Goal: Book appointment/travel/reservation

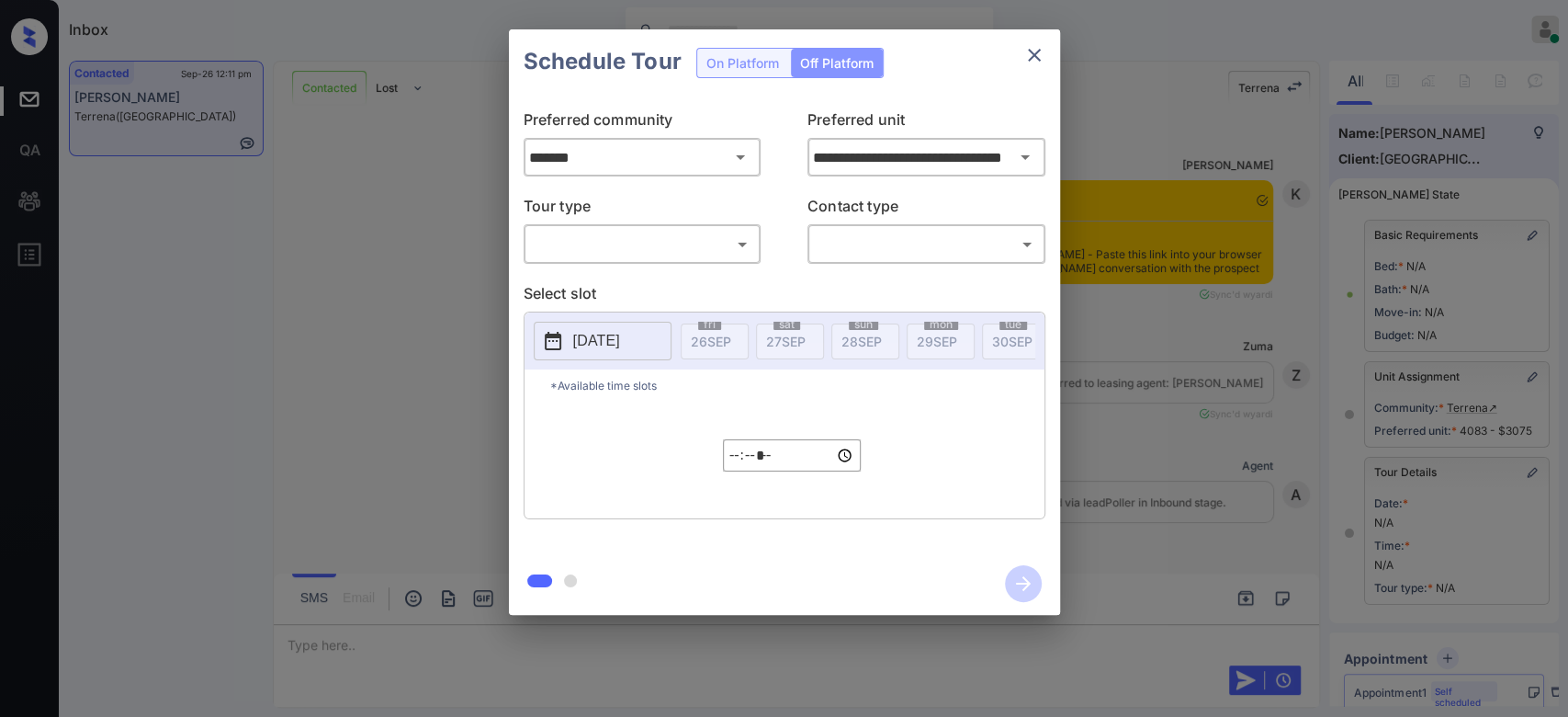
scroll to position [6311, 0]
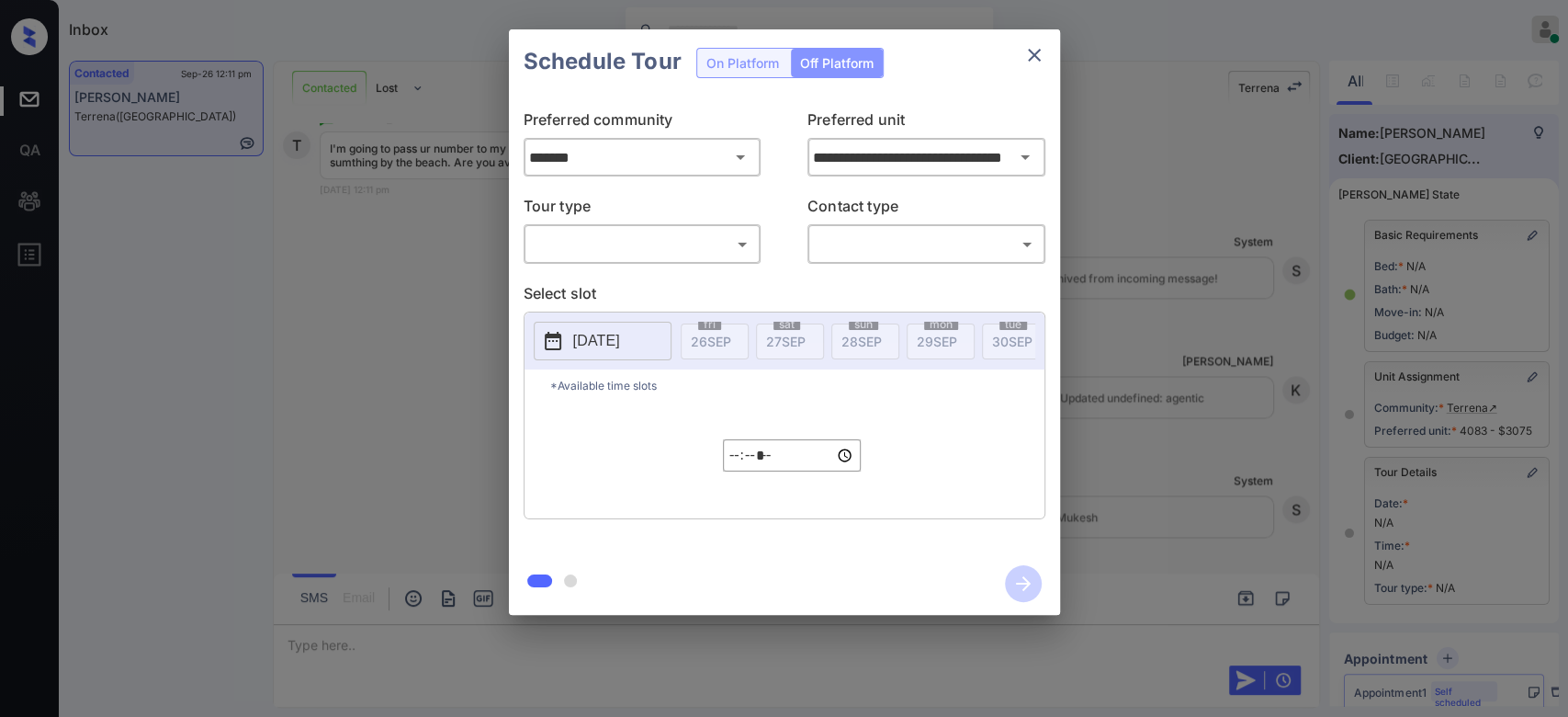
click at [625, 248] on body "Inbox Mukesh Online Set yourself offline Set yourself on break Profile Switch t…" at bounding box center [784, 358] width 1568 height 717
click at [613, 270] on ul at bounding box center [641, 268] width 236 height 10
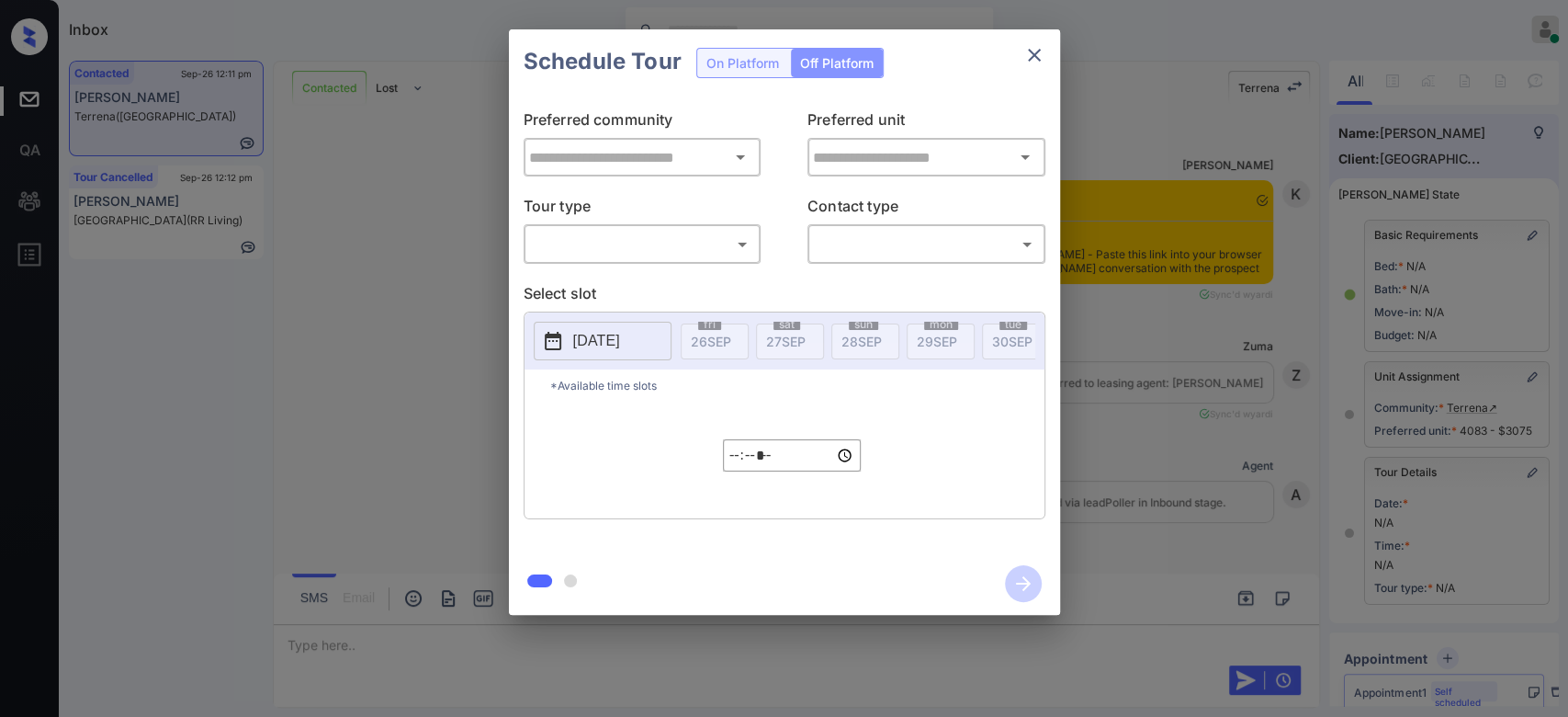
scroll to position [6234, 0]
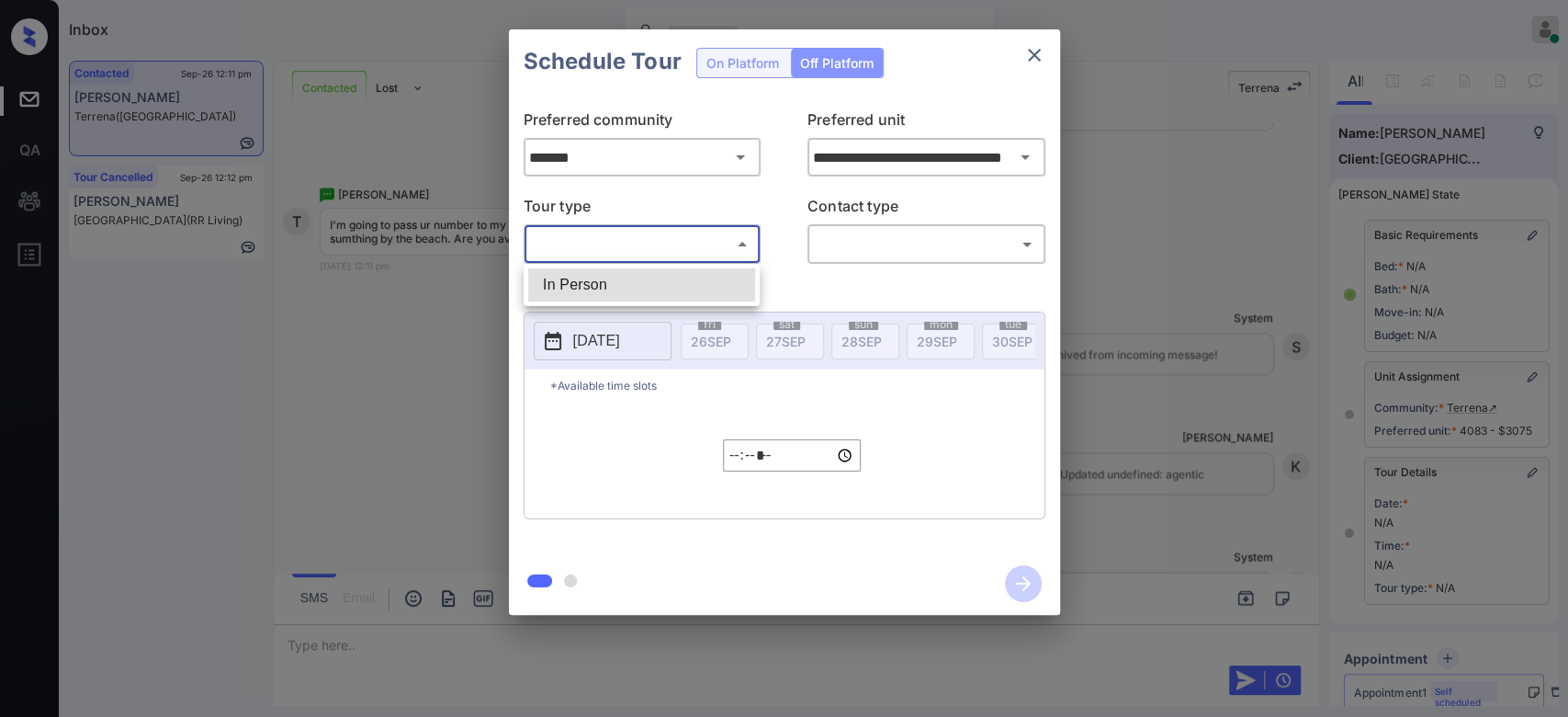
click at [703, 252] on body "Inbox Mukesh Online Set yourself offline Set yourself on break Profile Switch t…" at bounding box center [784, 358] width 1568 height 717
type input "*******"
type input "**********"
click at [1027, 58] on div at bounding box center [784, 358] width 1568 height 717
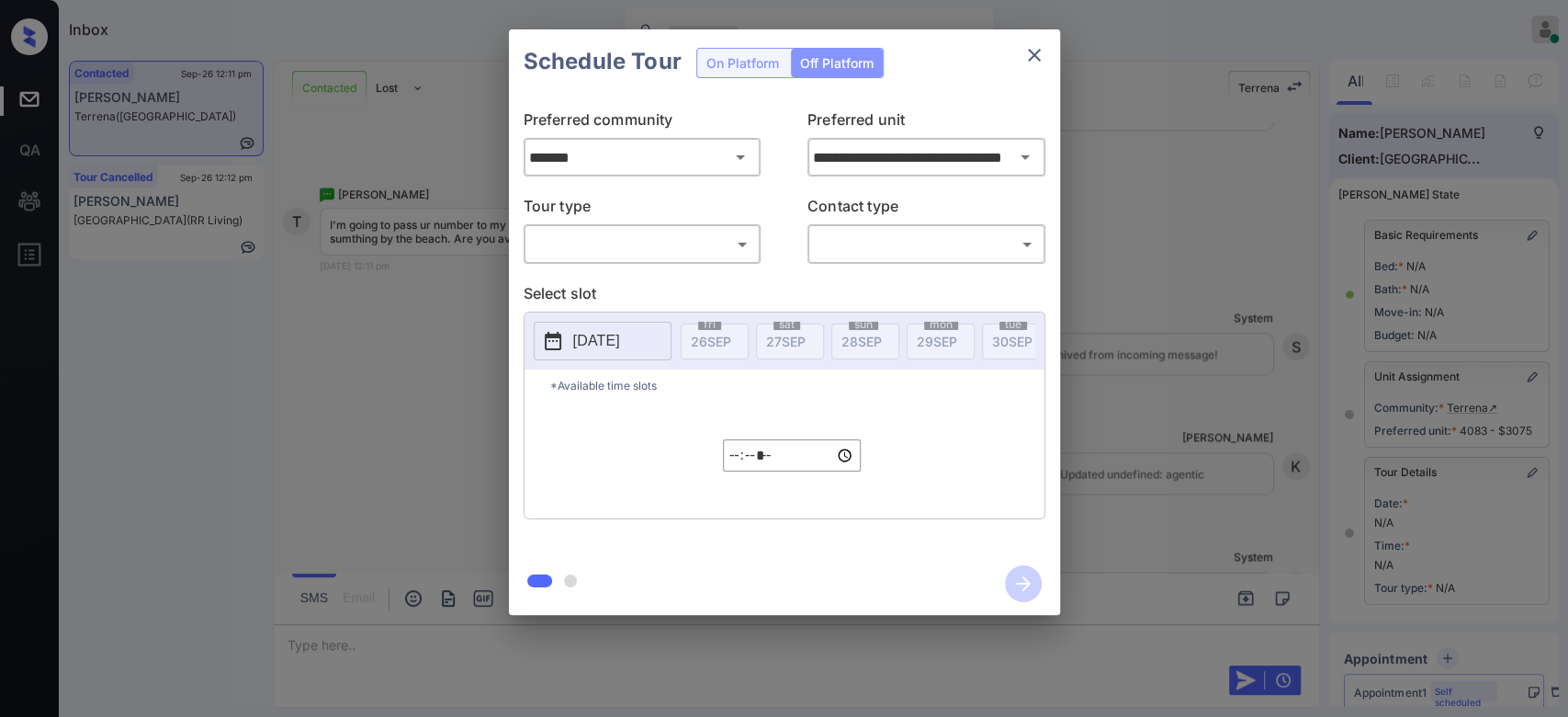
click at [1027, 58] on icon "close" at bounding box center [1034, 54] width 22 height 22
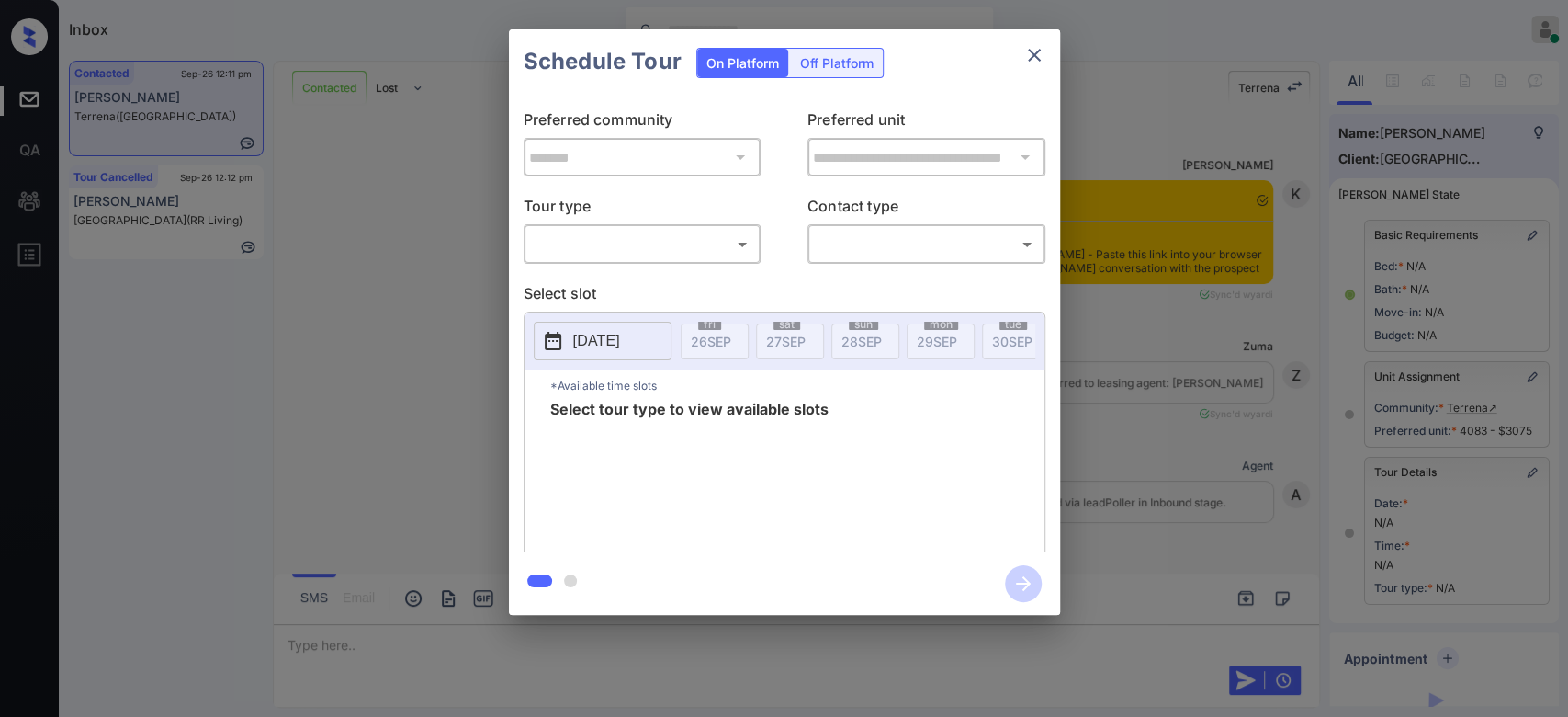
scroll to position [406, 0]
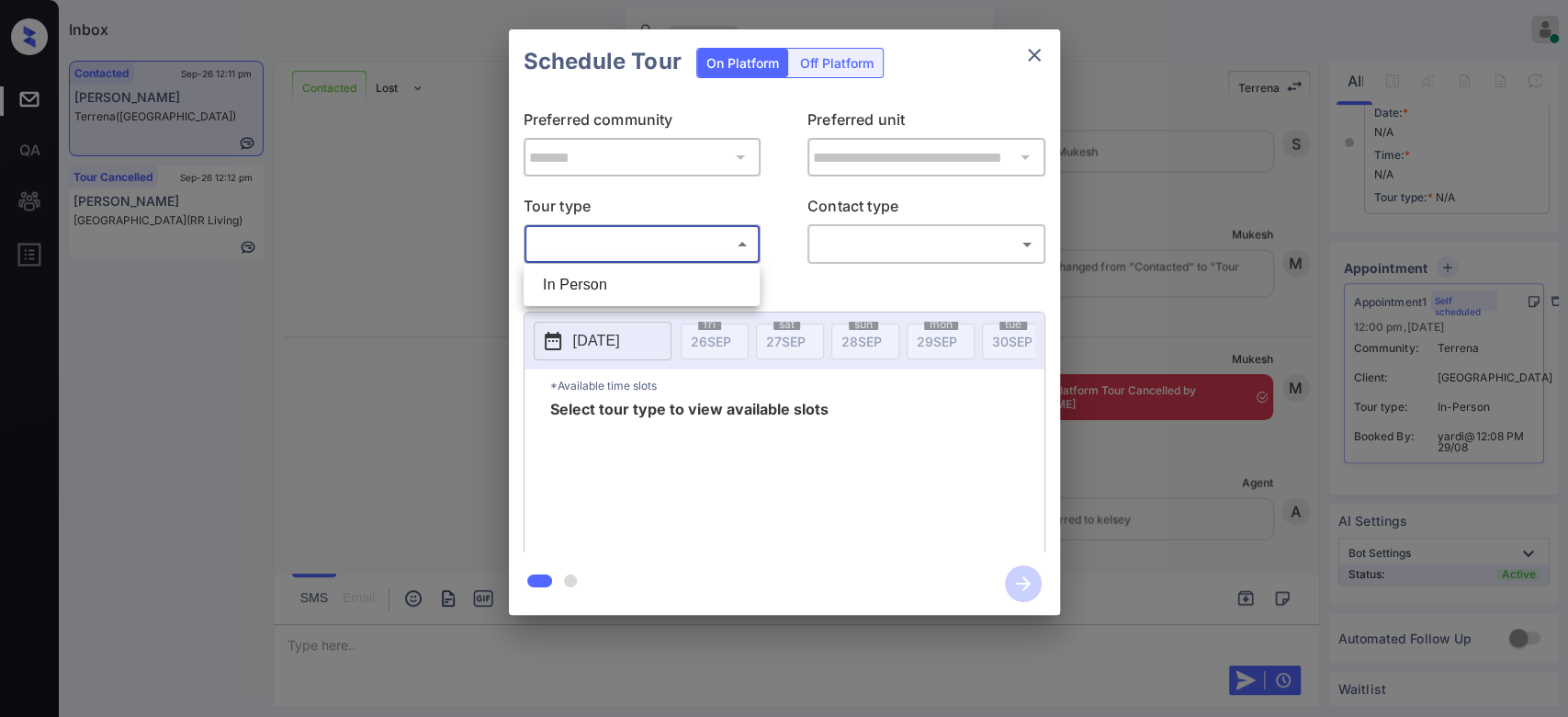
drag, startPoint x: 644, startPoint y: 246, endPoint x: 618, endPoint y: 282, distance: 44.4
click at [618, 282] on body "Inbox Mukesh Online Set yourself offline Set yourself on break Profile Switch t…" at bounding box center [784, 358] width 1568 height 717
click at [618, 282] on li "In Person" at bounding box center [641, 284] width 227 height 33
type input "********"
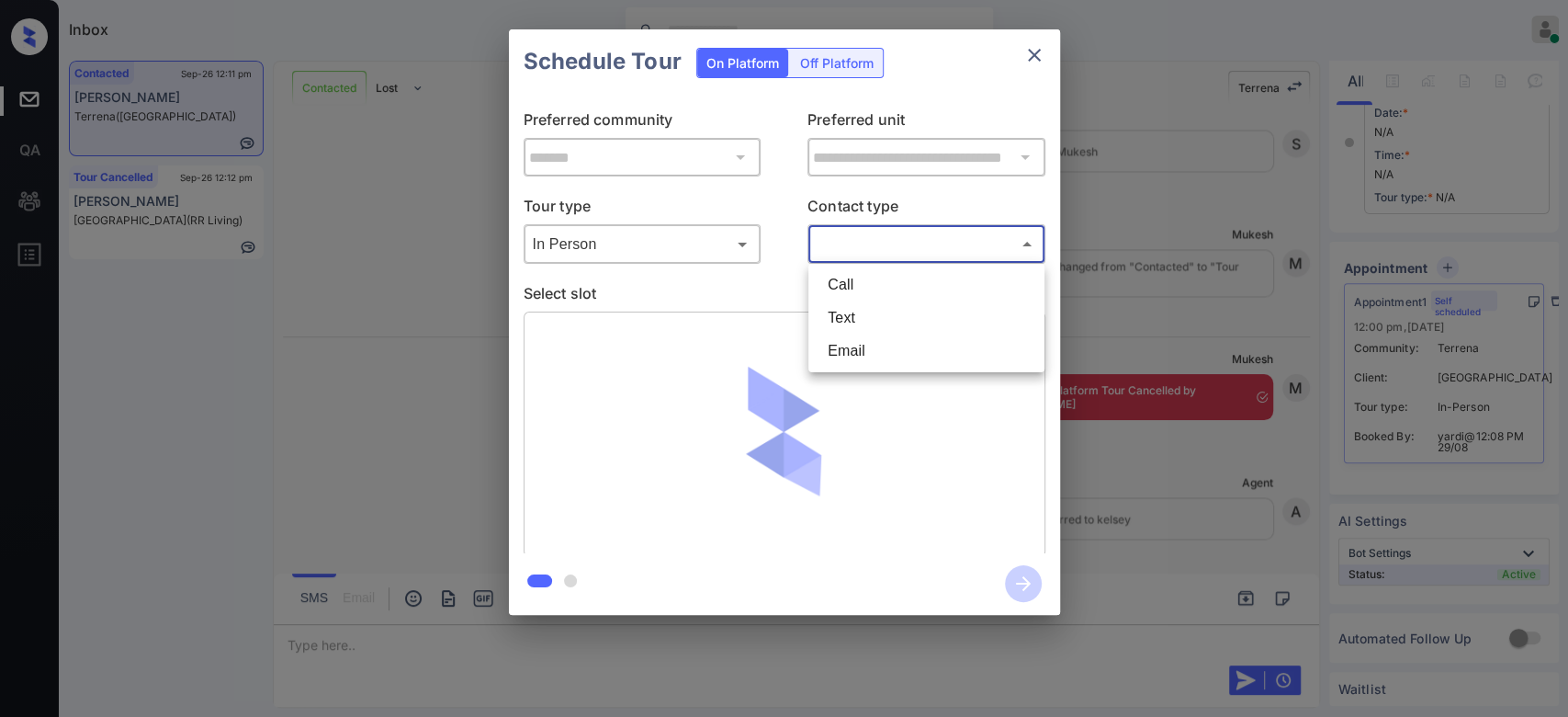
click at [896, 248] on body "Inbox Mukesh Online Set yourself offline Set yourself on break Profile Switch t…" at bounding box center [784, 358] width 1568 height 717
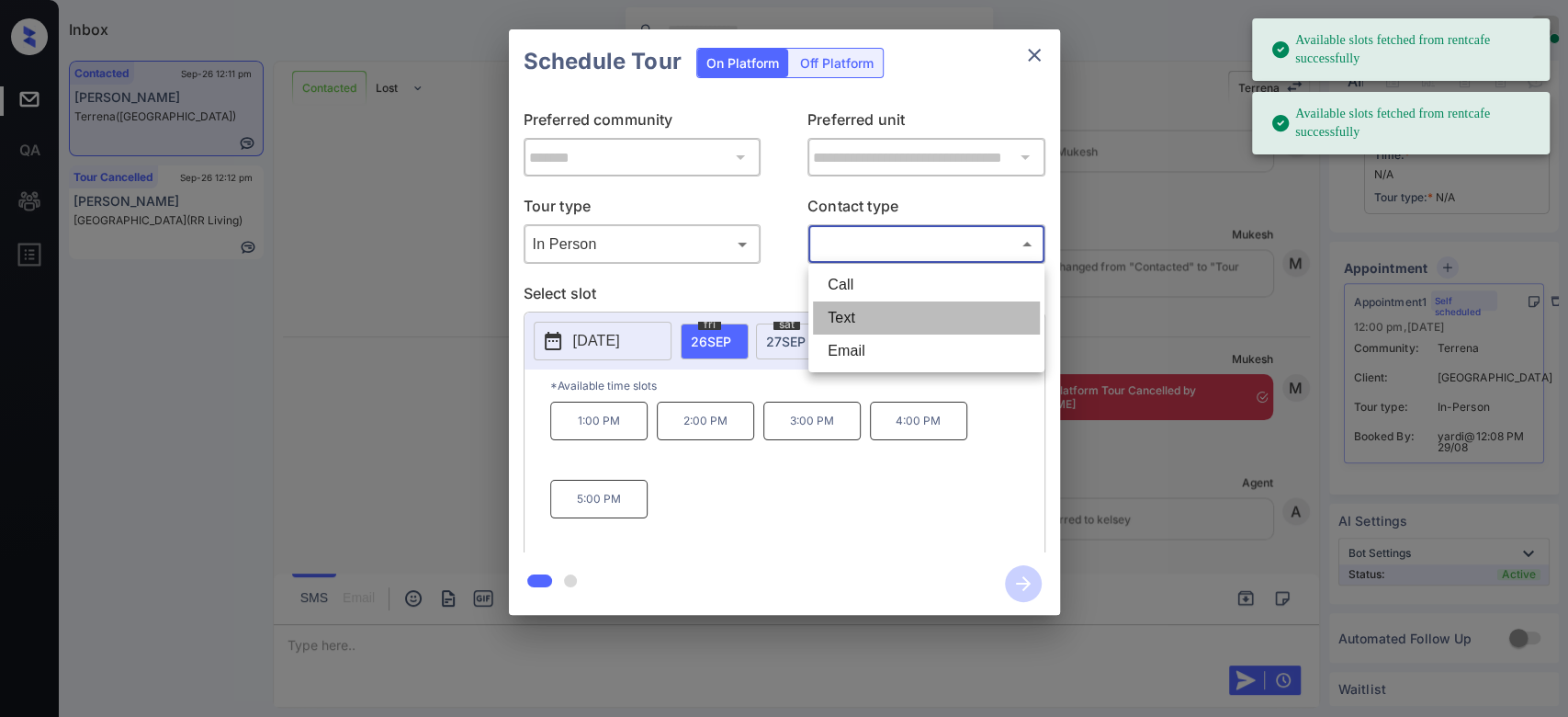
click at [866, 317] on li "Text" at bounding box center [927, 318] width 227 height 33
type input "****"
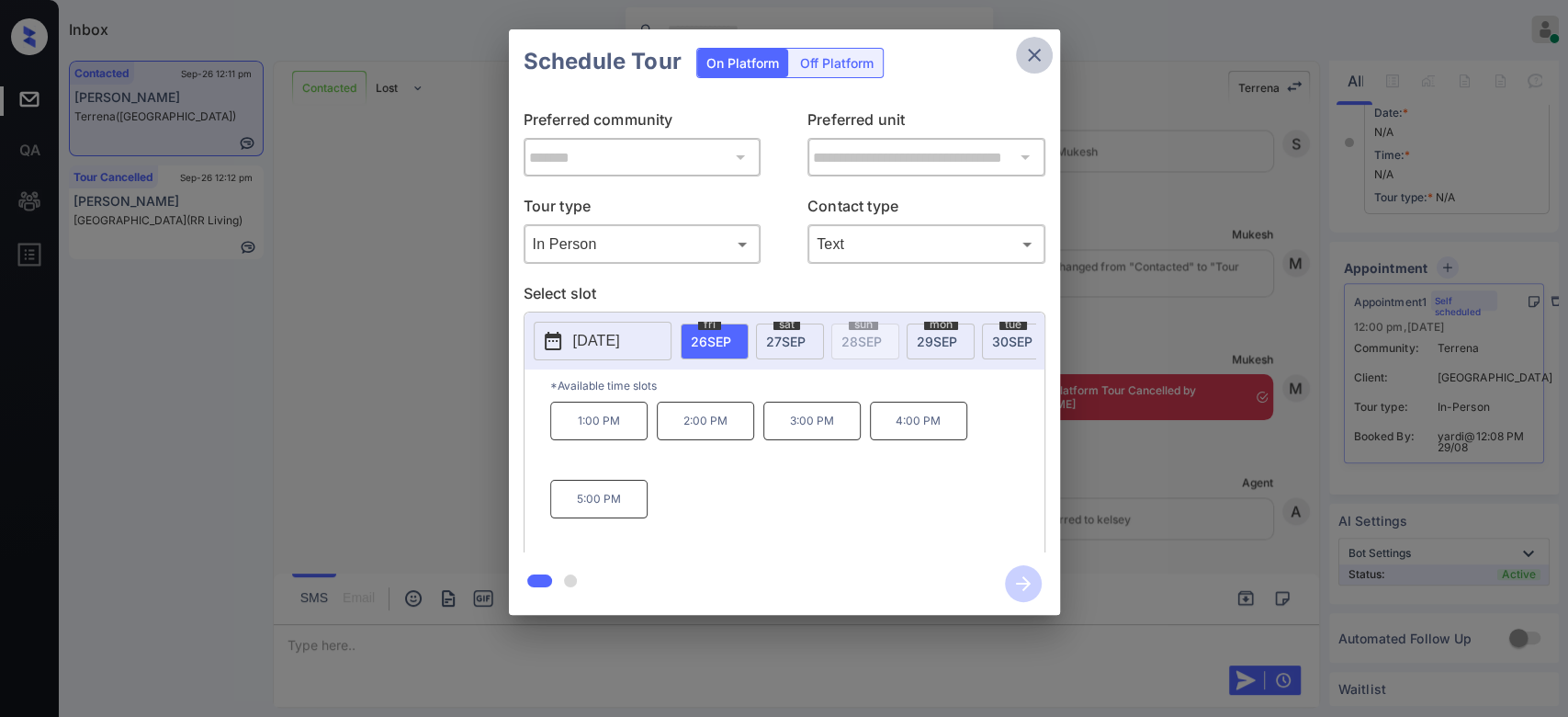
click at [1027, 48] on icon "close" at bounding box center [1034, 54] width 22 height 22
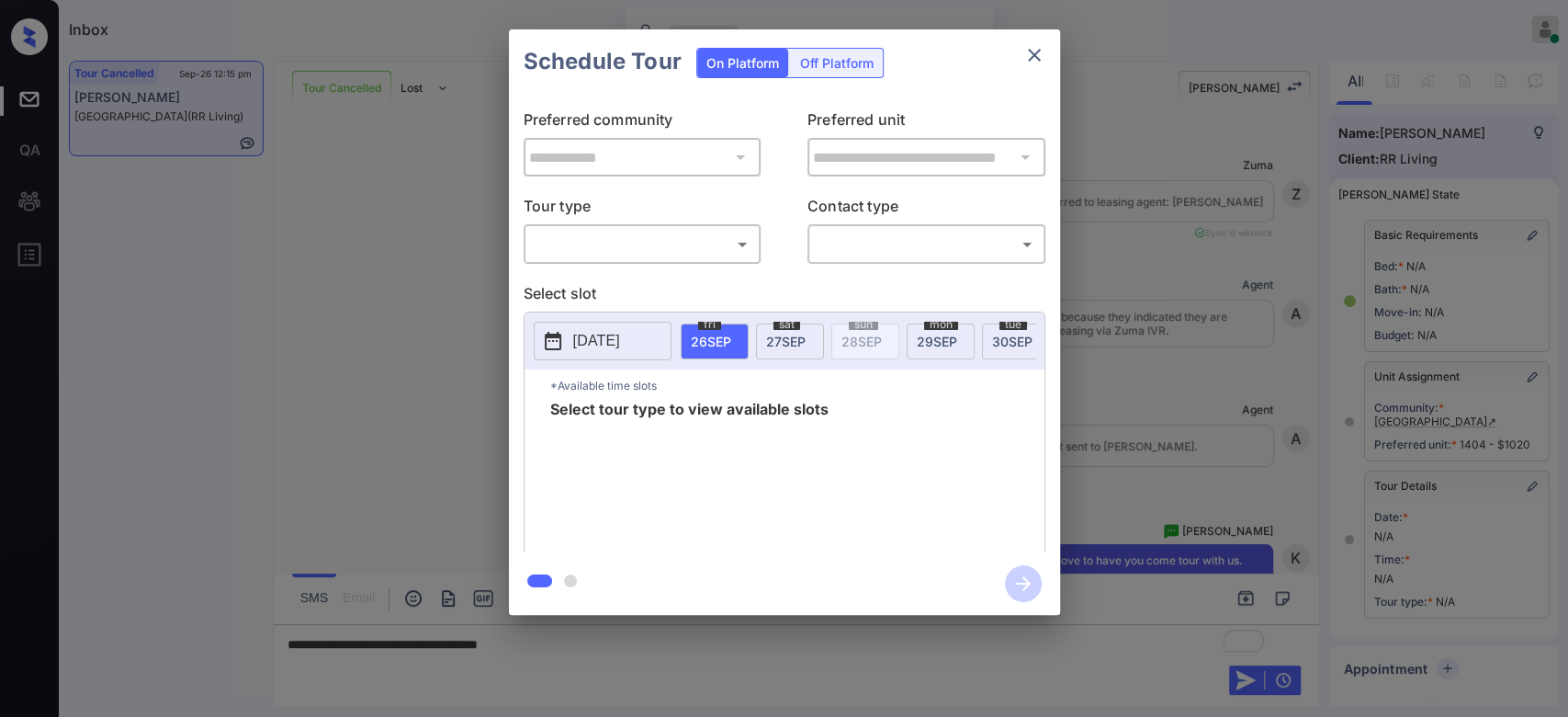
scroll to position [3, 0]
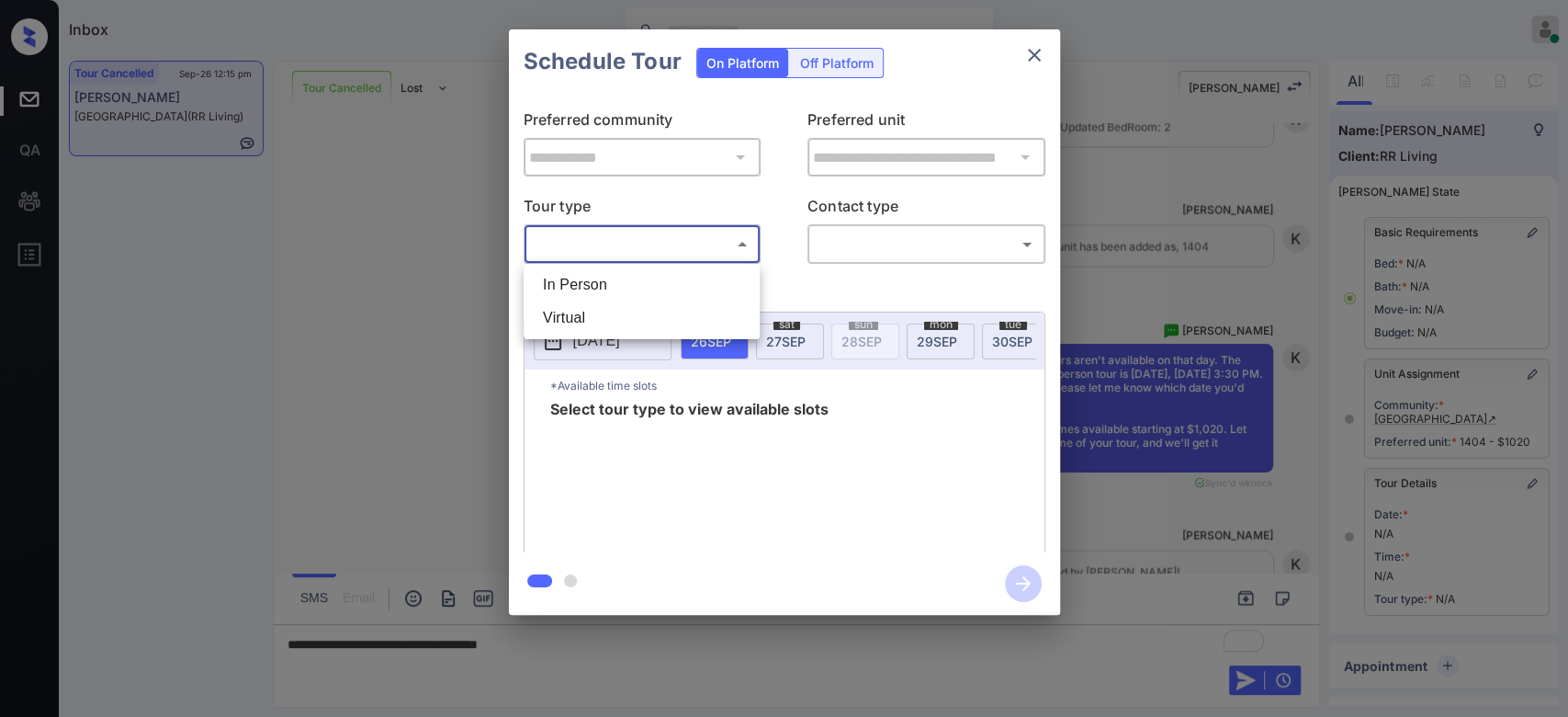
click at [602, 241] on body "Inbox Mukesh Online Set yourself offline Set yourself on break Profile Switch t…" at bounding box center [784, 358] width 1568 height 717
click at [602, 277] on li "In Person" at bounding box center [641, 284] width 227 height 33
type input "********"
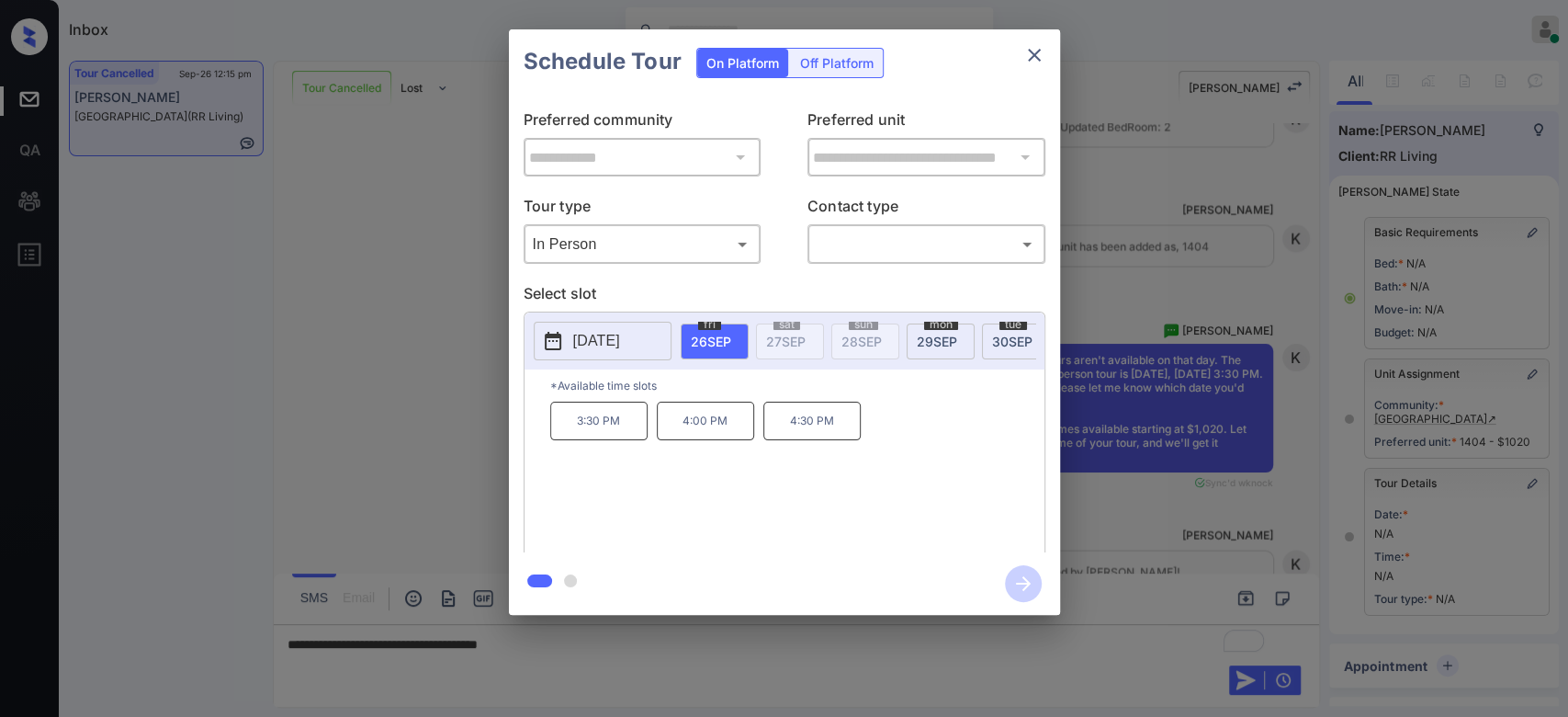
click at [945, 342] on span "29 SEP" at bounding box center [937, 341] width 41 height 15
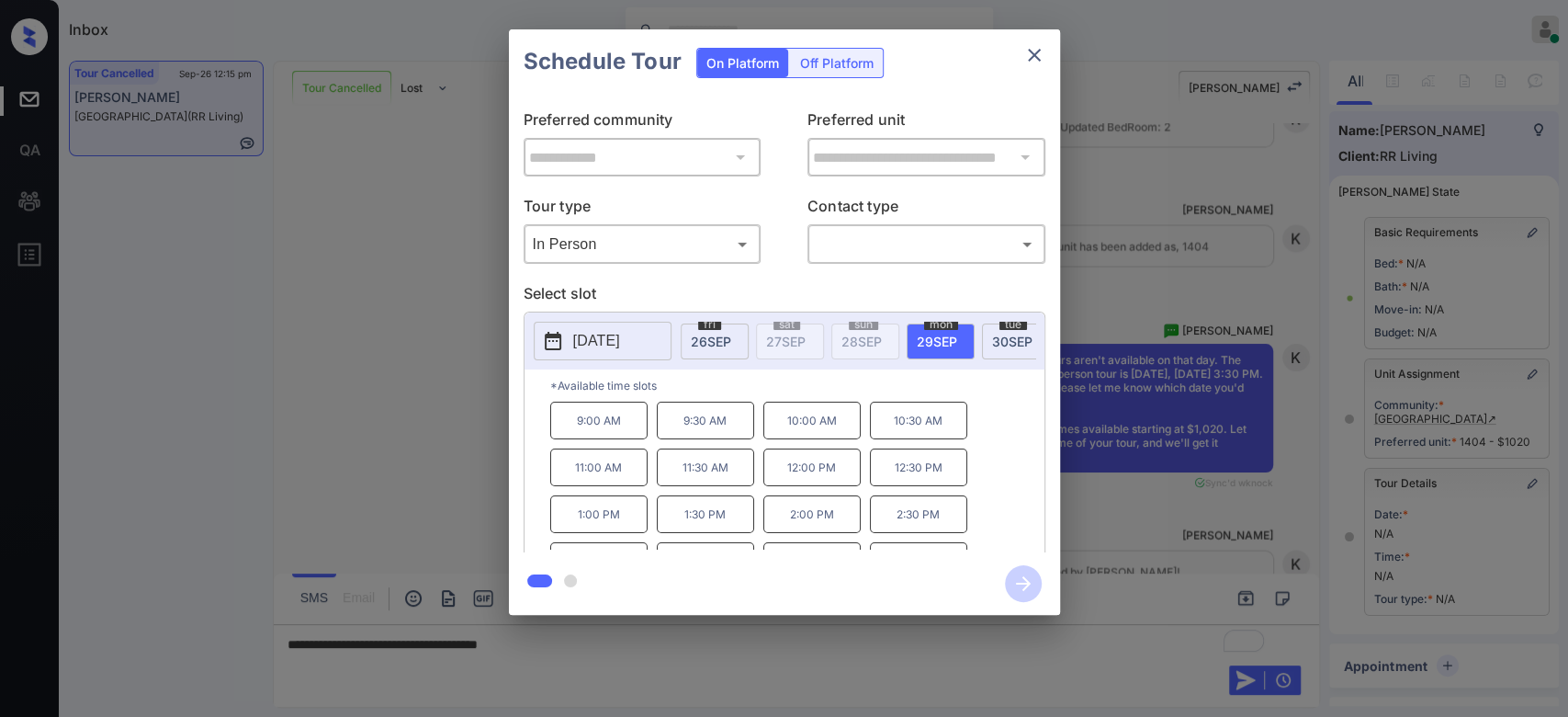
scroll to position [29, 0]
click at [1042, 60] on icon "close" at bounding box center [1034, 54] width 22 height 22
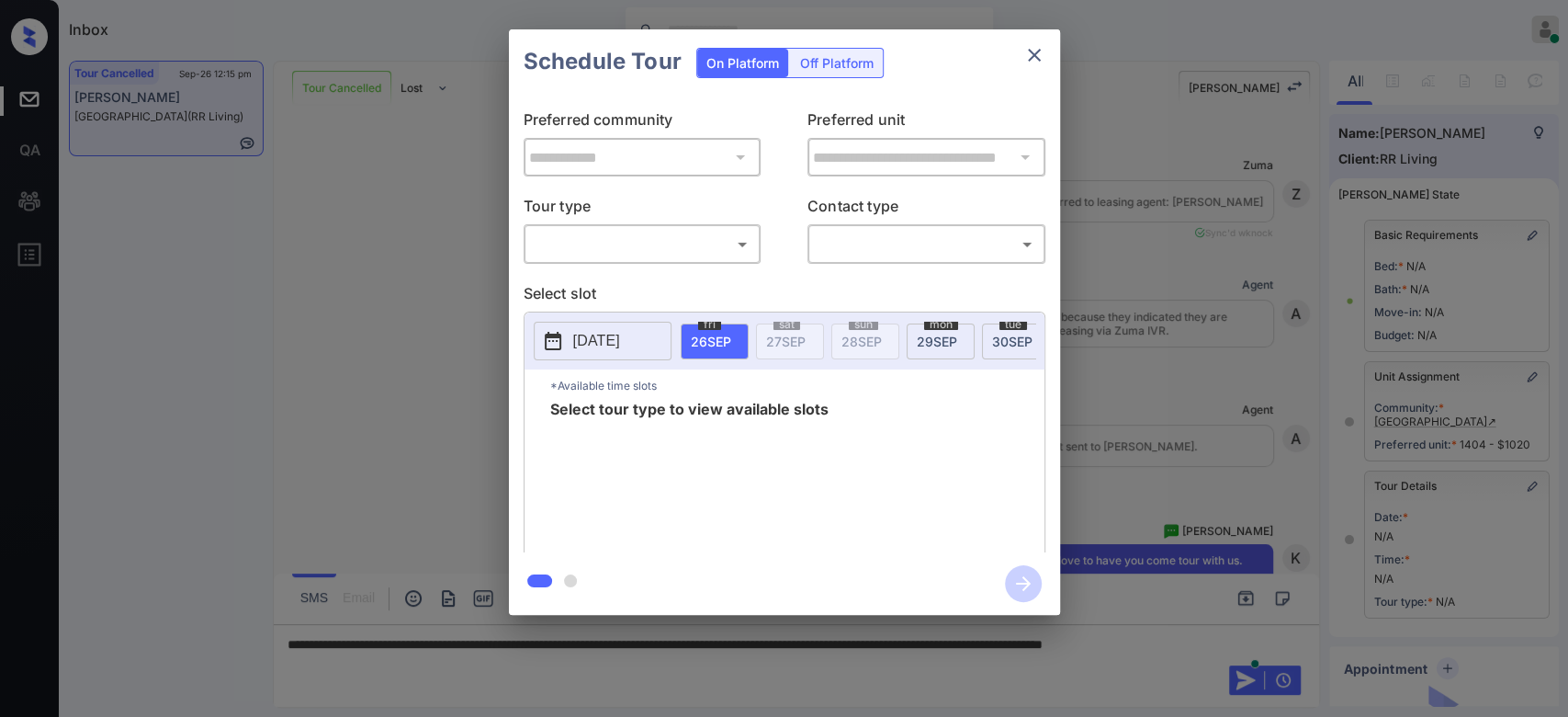
scroll to position [3, 0]
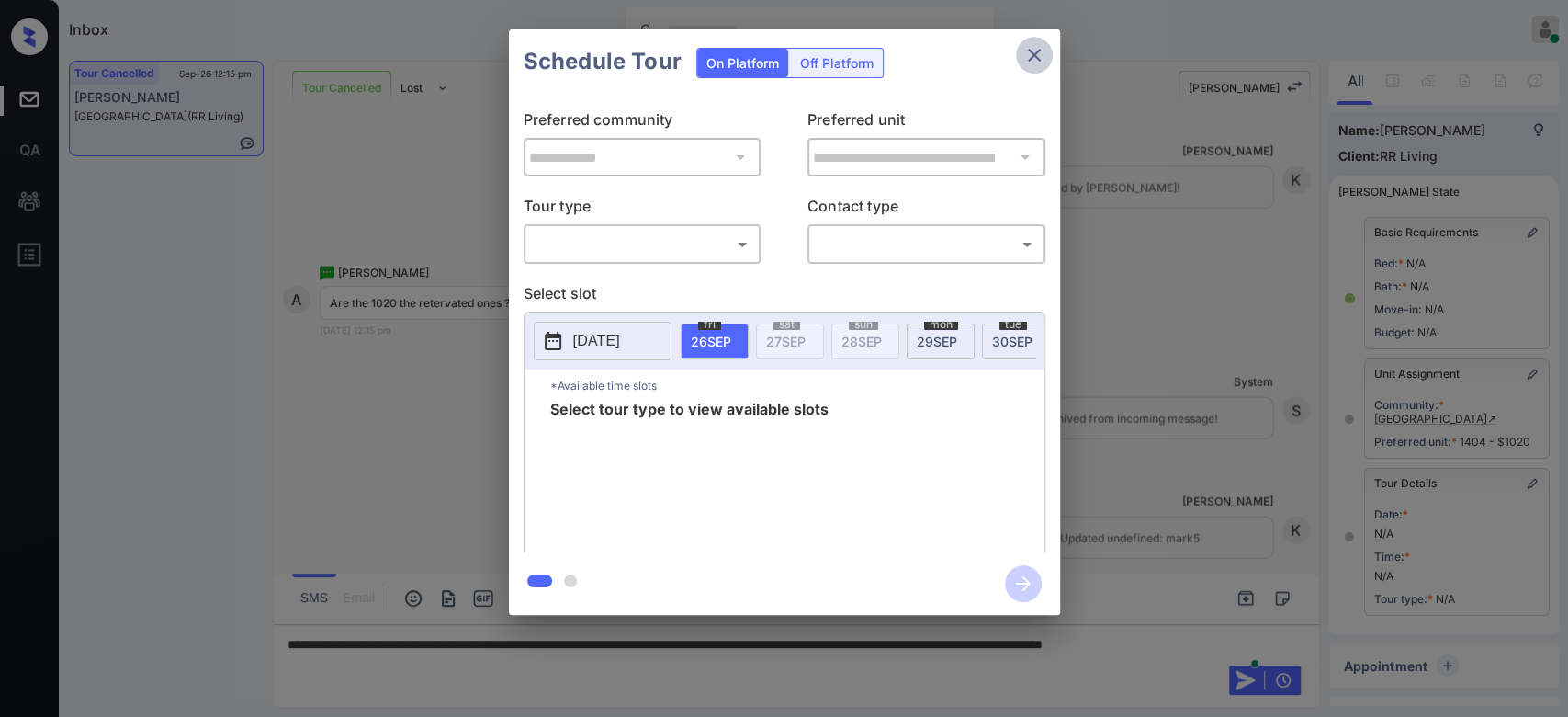
click at [1030, 52] on icon "close" at bounding box center [1035, 55] width 13 height 13
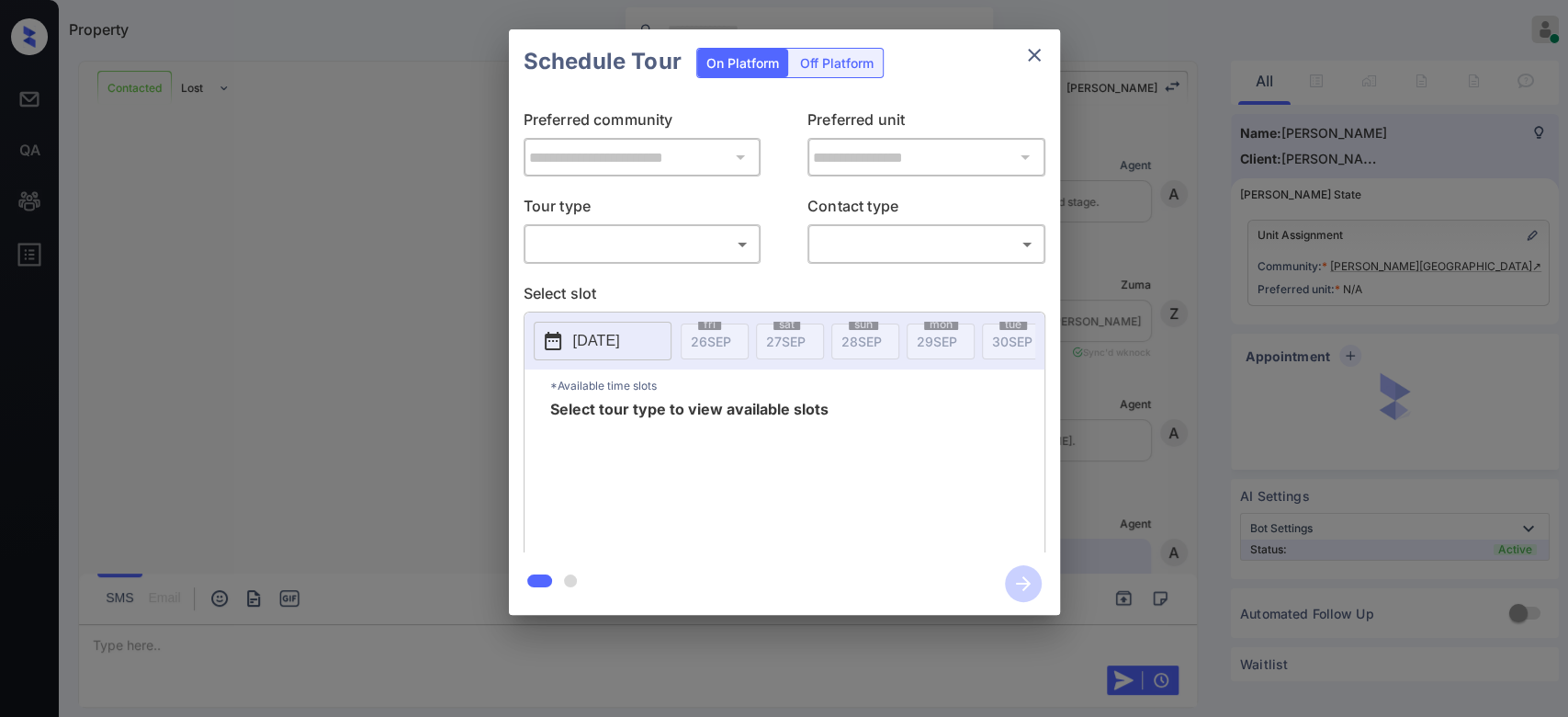
scroll to position [821, 0]
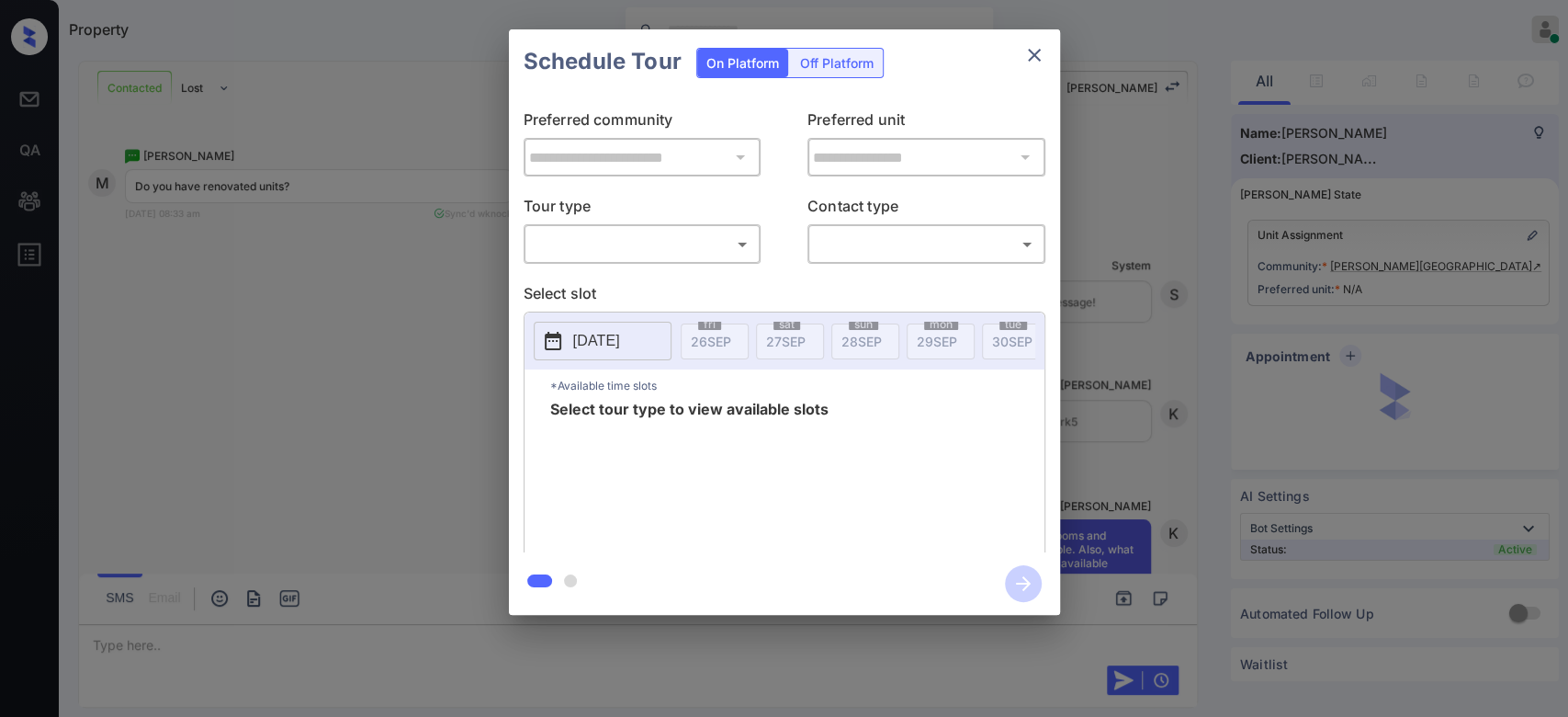
click at [690, 246] on body "Property Mukesh Online Set yourself offline Set yourself on break Profile Switc…" at bounding box center [784, 358] width 1568 height 717
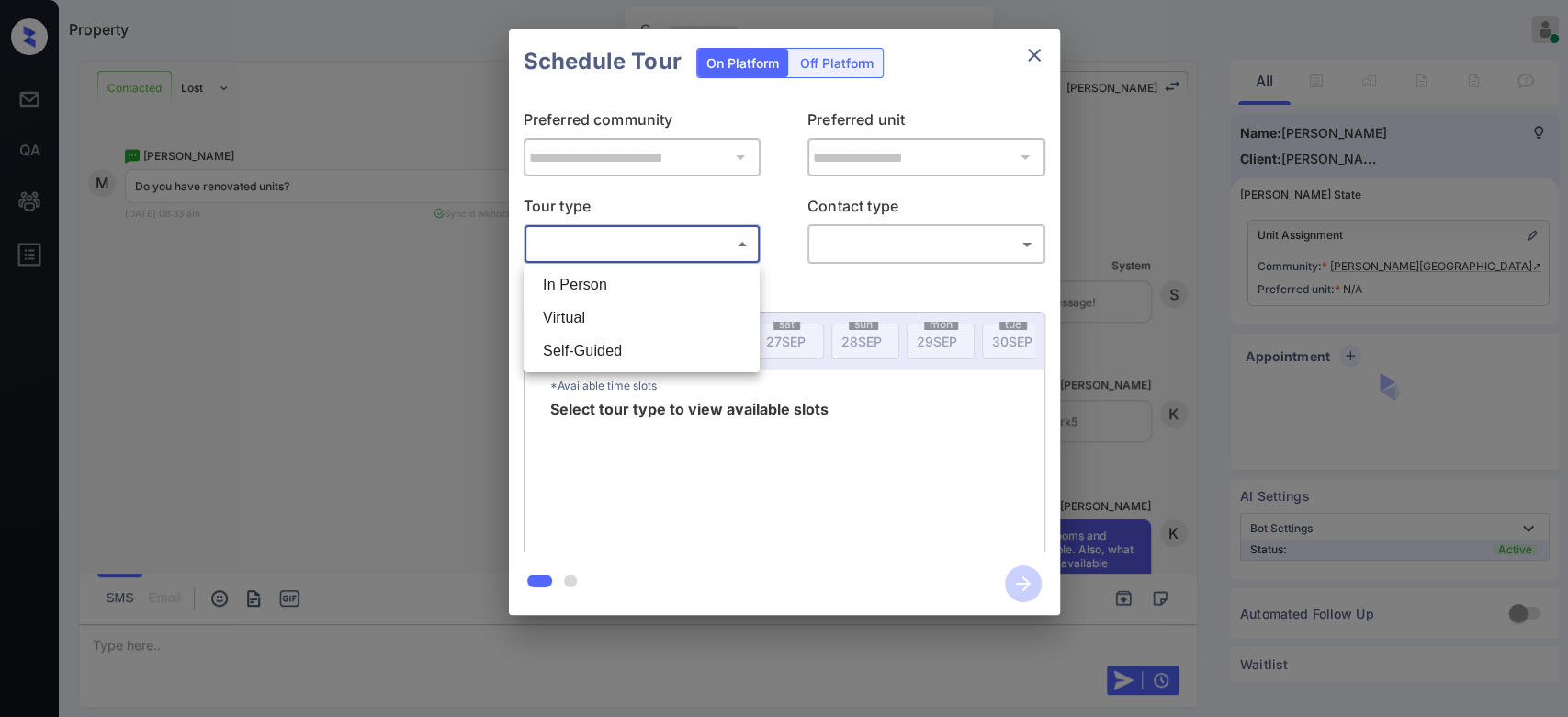
click at [614, 285] on li "In Person" at bounding box center [641, 284] width 227 height 33
type input "********"
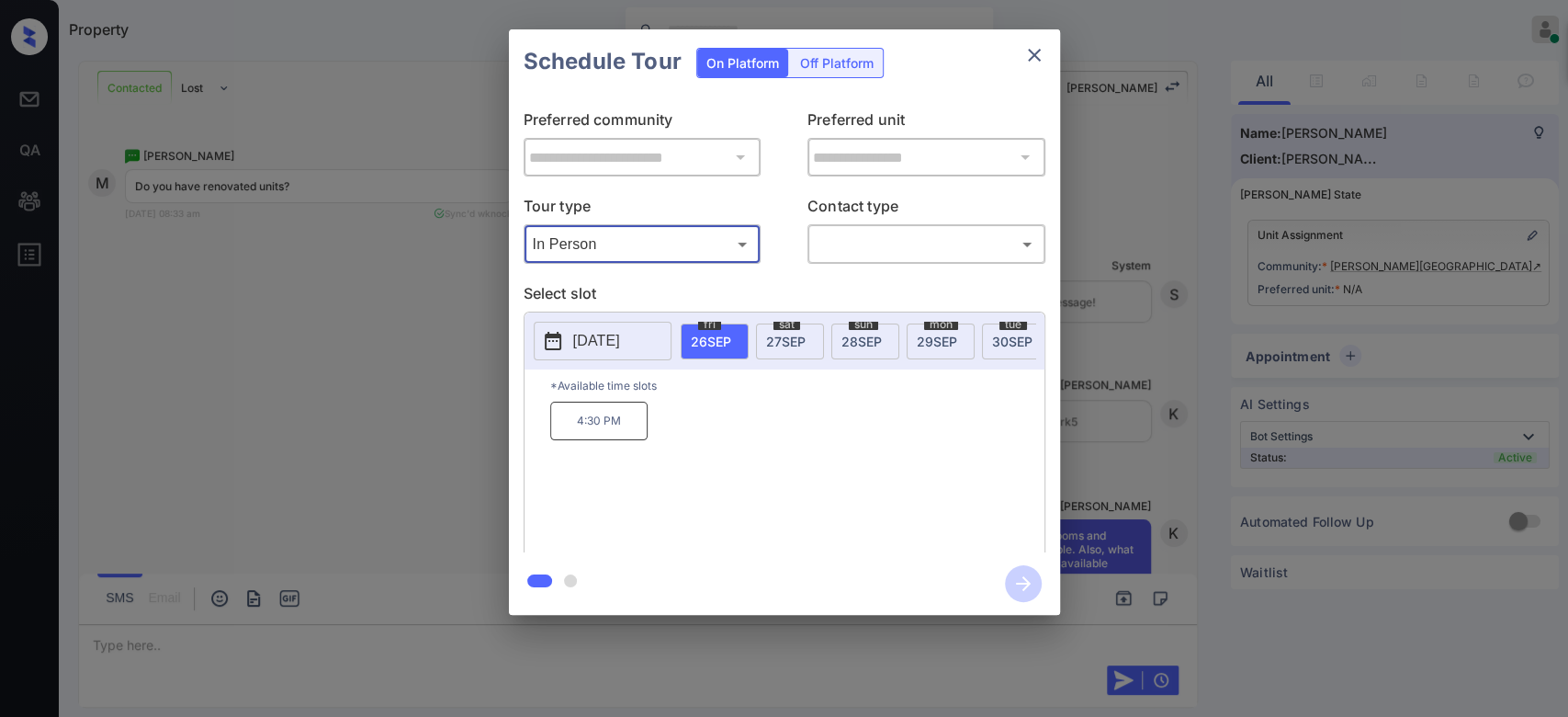
click at [788, 352] on div "sat 27 SEP" at bounding box center [791, 341] width 68 height 36
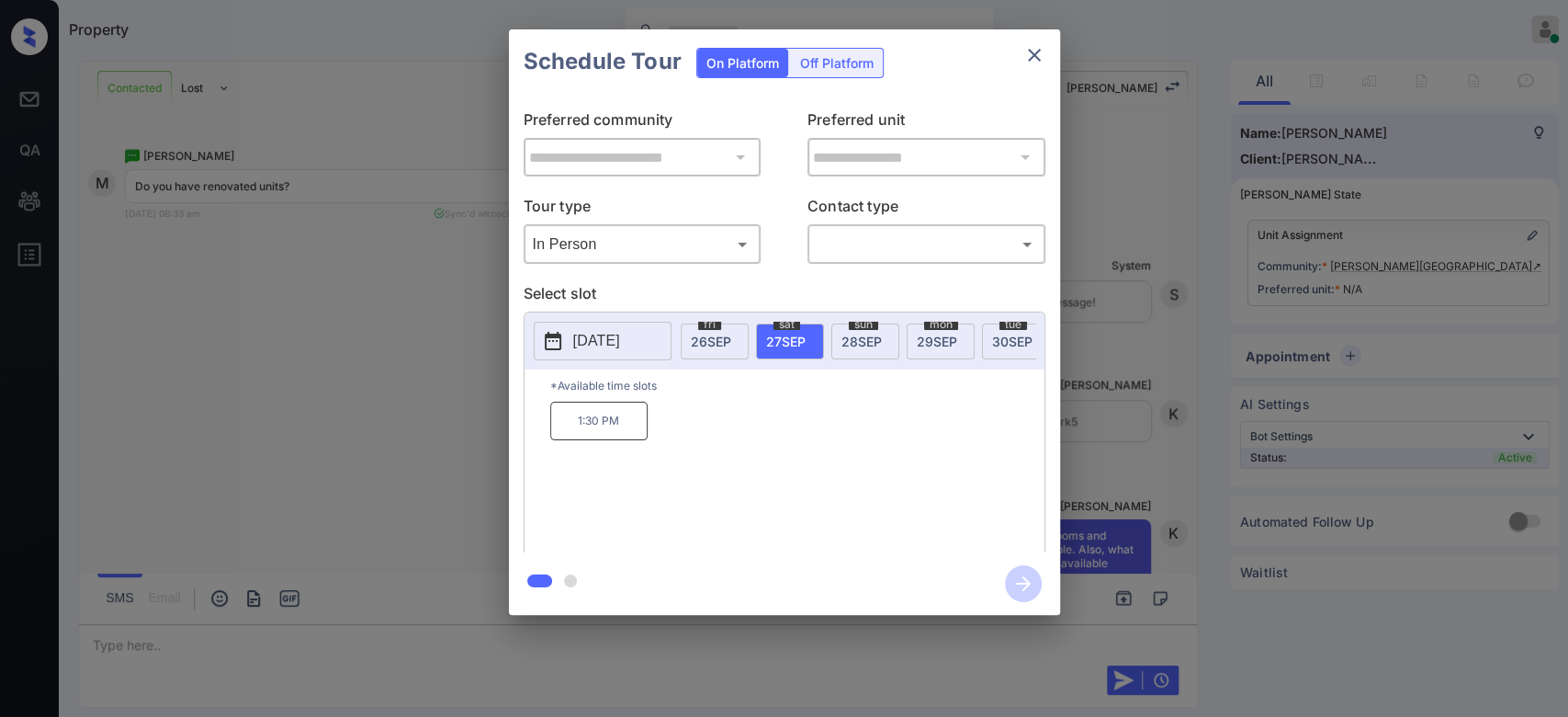
click at [621, 344] on p "2025-09-27" at bounding box center [596, 340] width 47 height 22
click at [856, 329] on div "sun 28 SEP" at bounding box center [866, 341] width 68 height 36
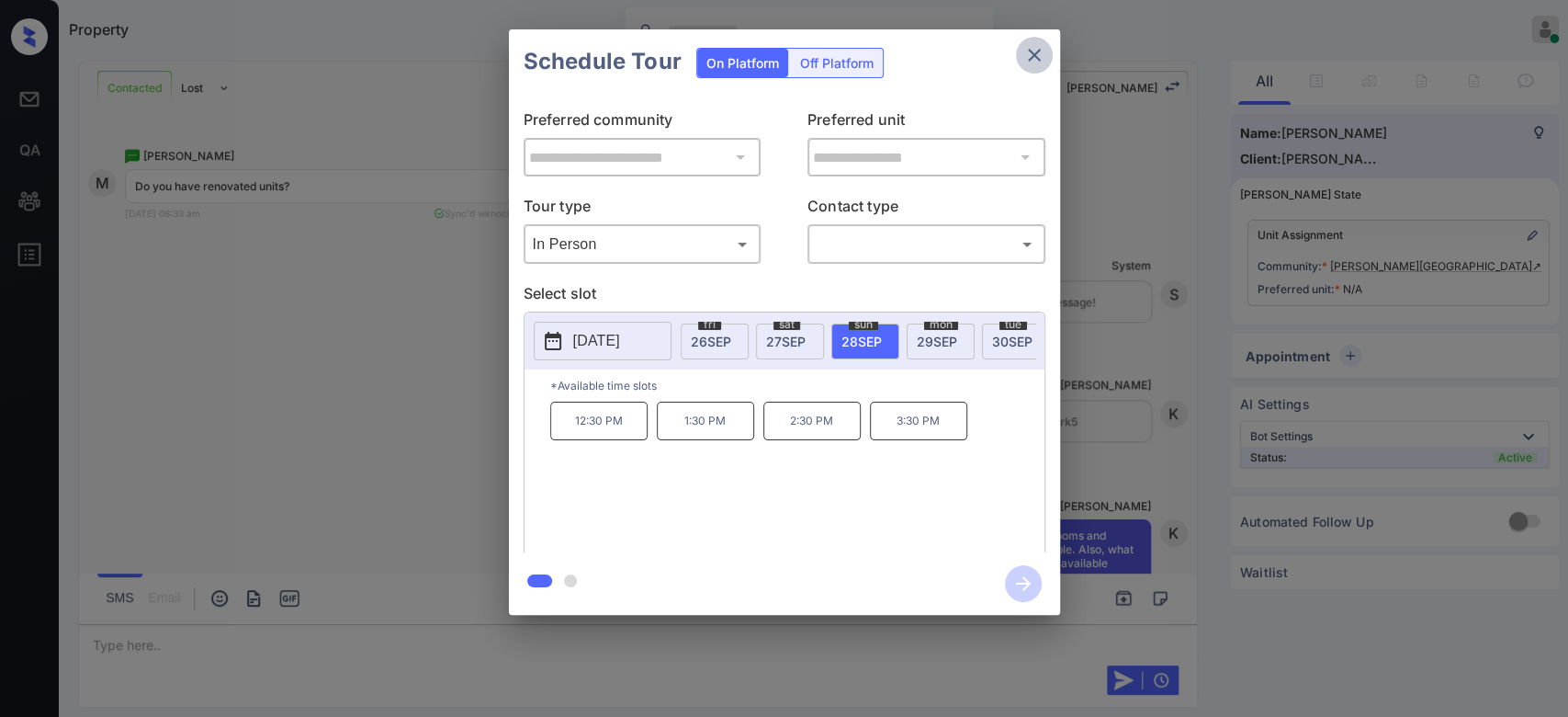
click at [1031, 48] on icon "close" at bounding box center [1034, 54] width 22 height 22
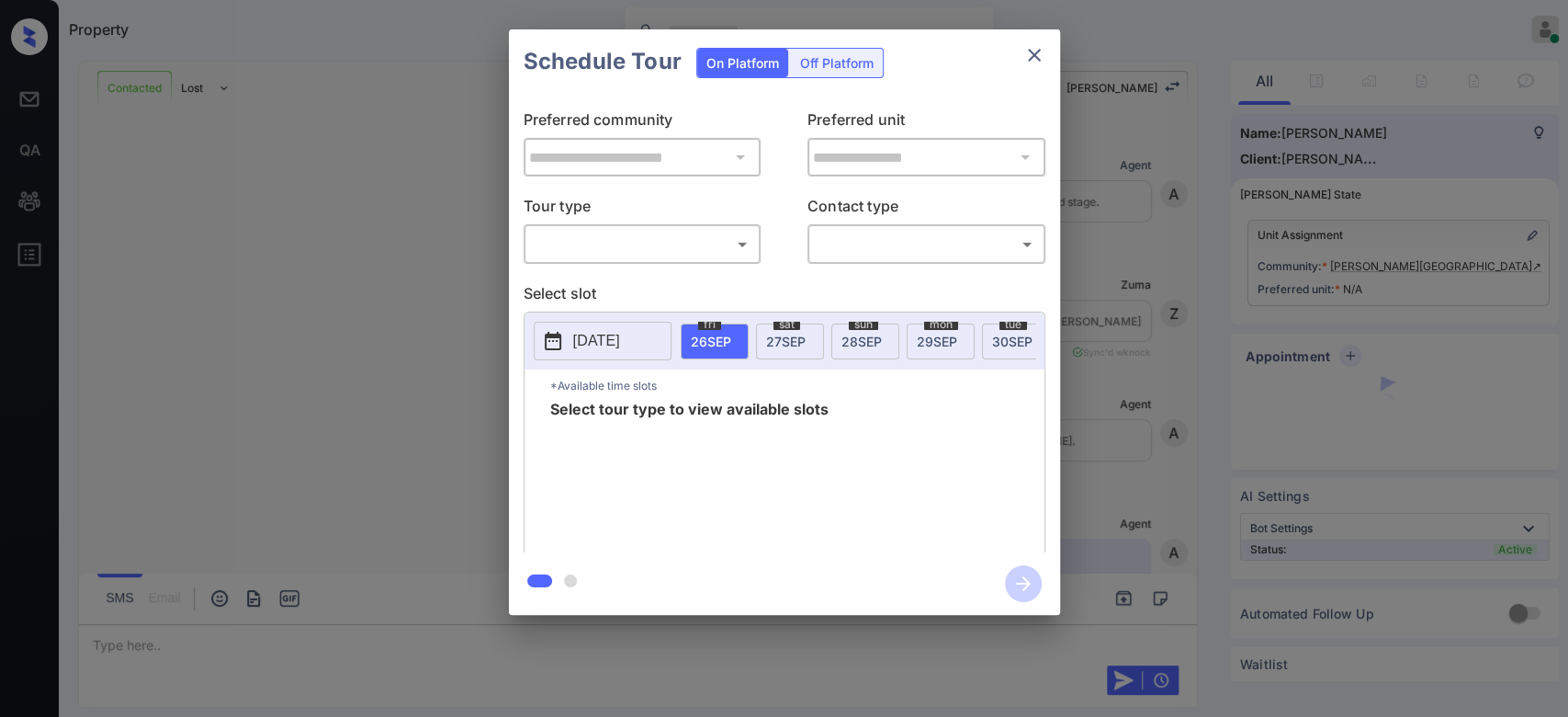
scroll to position [821, 0]
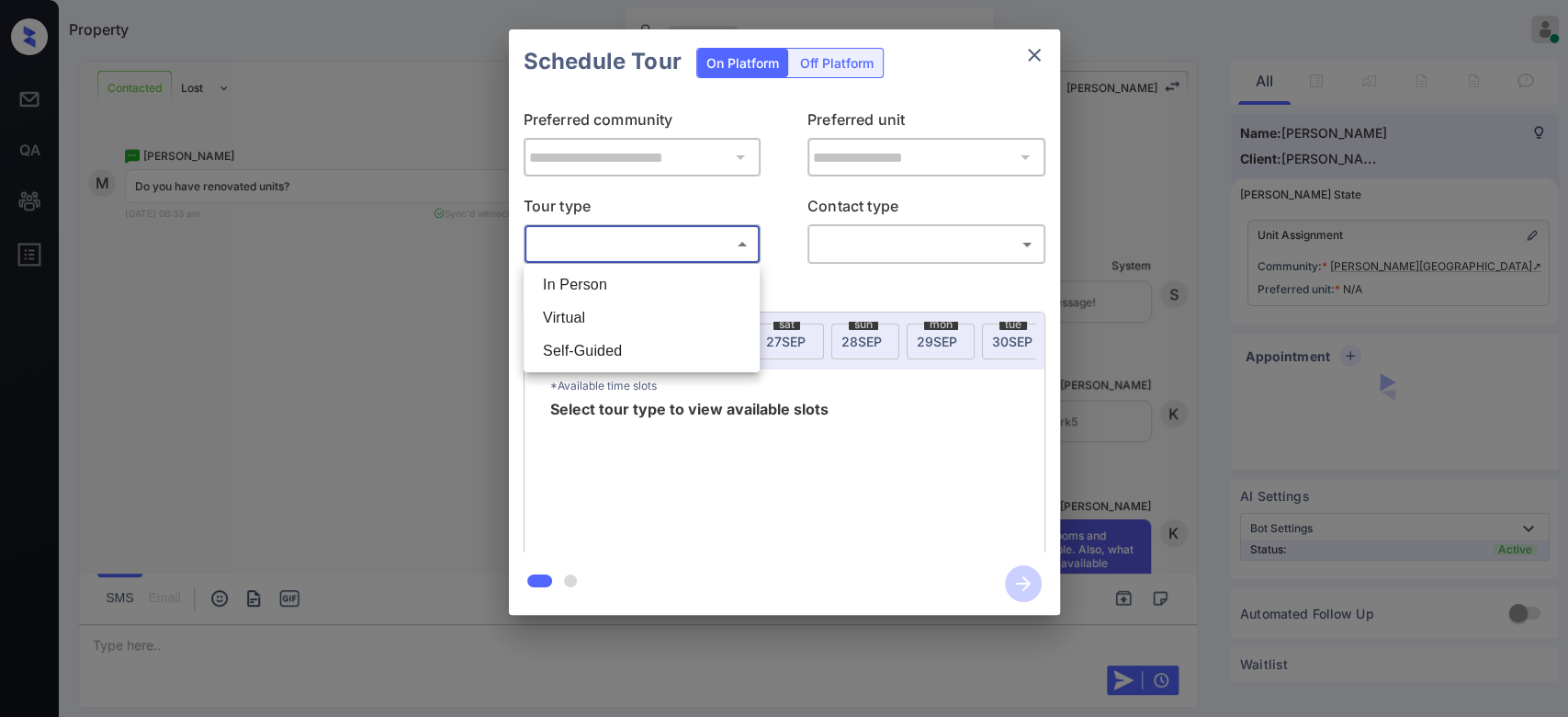
click at [736, 249] on body "Property Mukesh Online Set yourself offline Set yourself on break Profile Switc…" at bounding box center [784, 358] width 1568 height 717
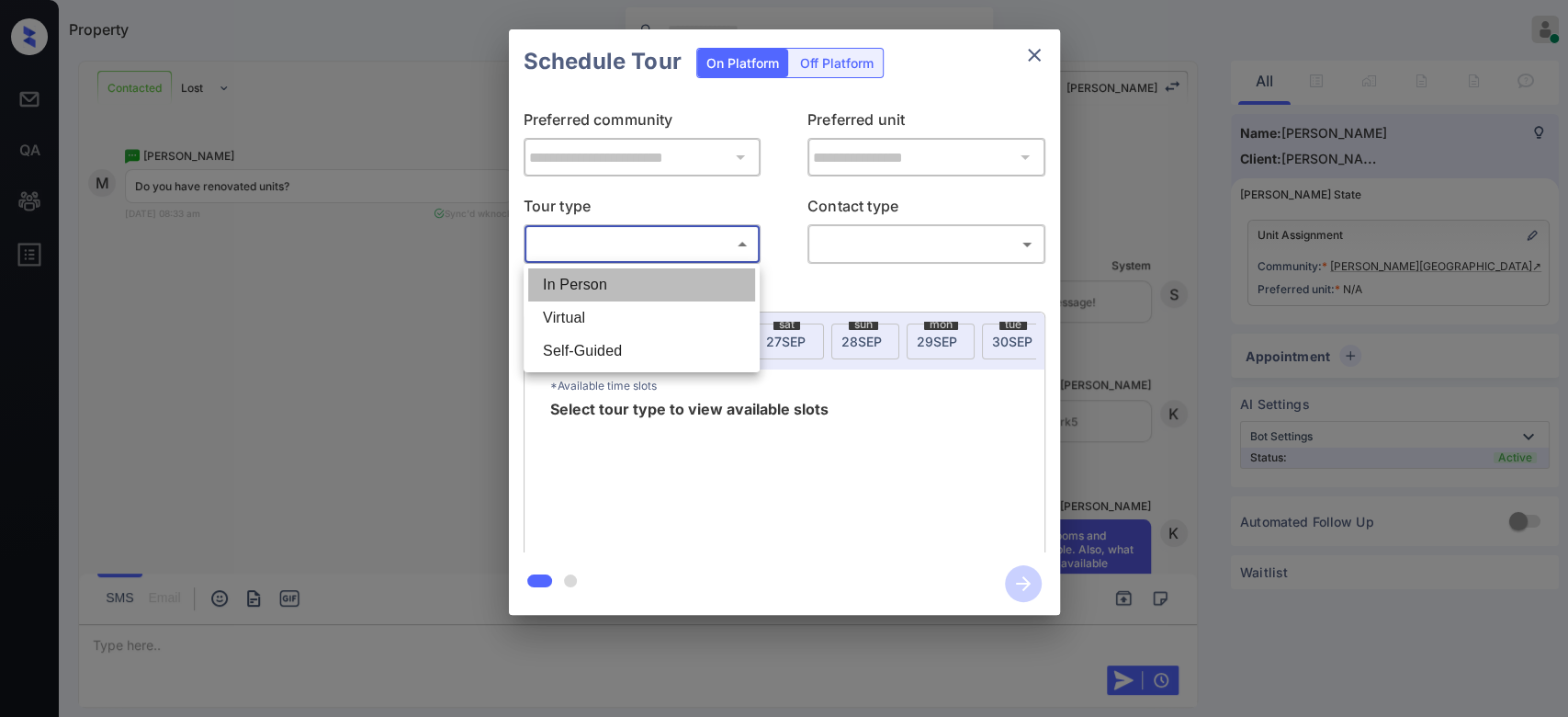
click at [639, 274] on li "In Person" at bounding box center [641, 284] width 227 height 33
type input "********"
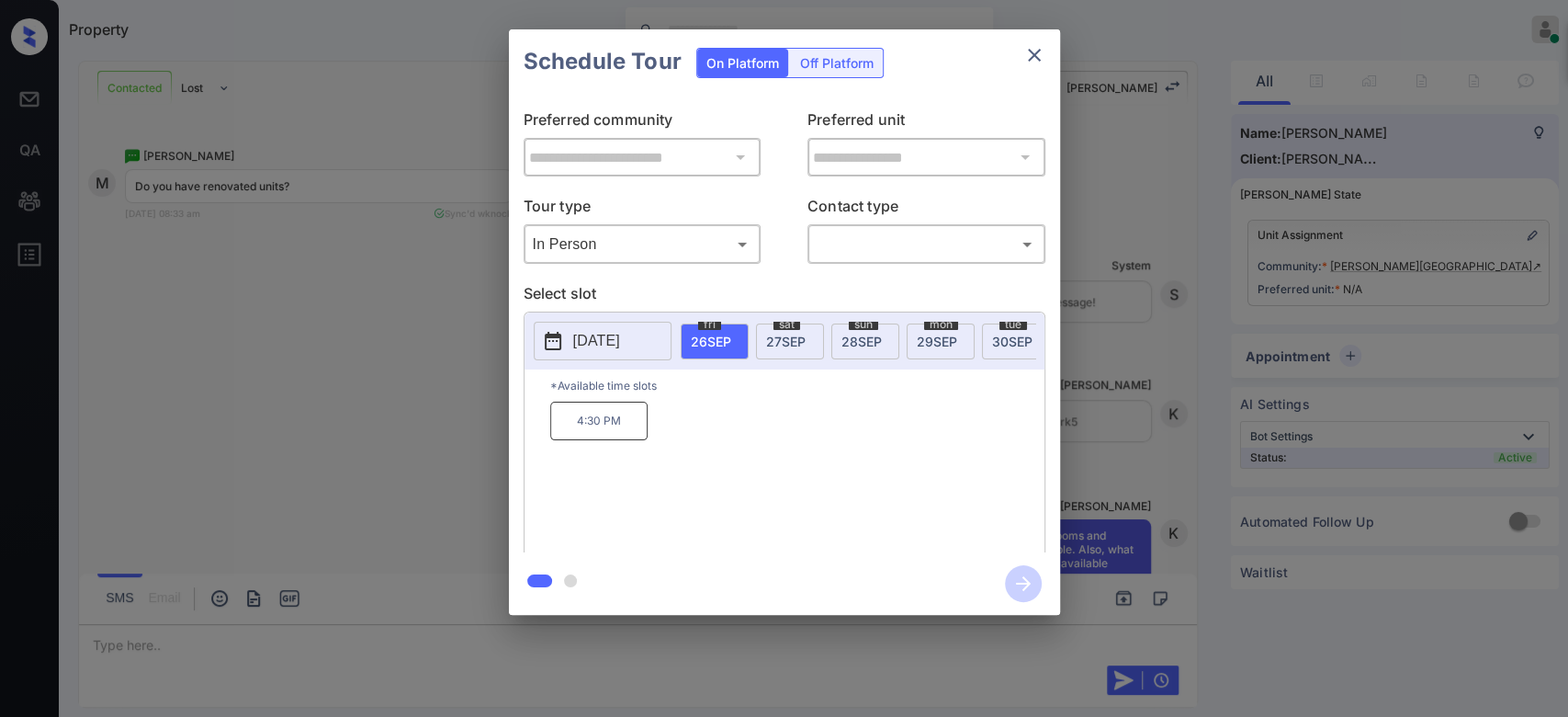
click at [859, 338] on span "[DATE]" at bounding box center [862, 341] width 41 height 15
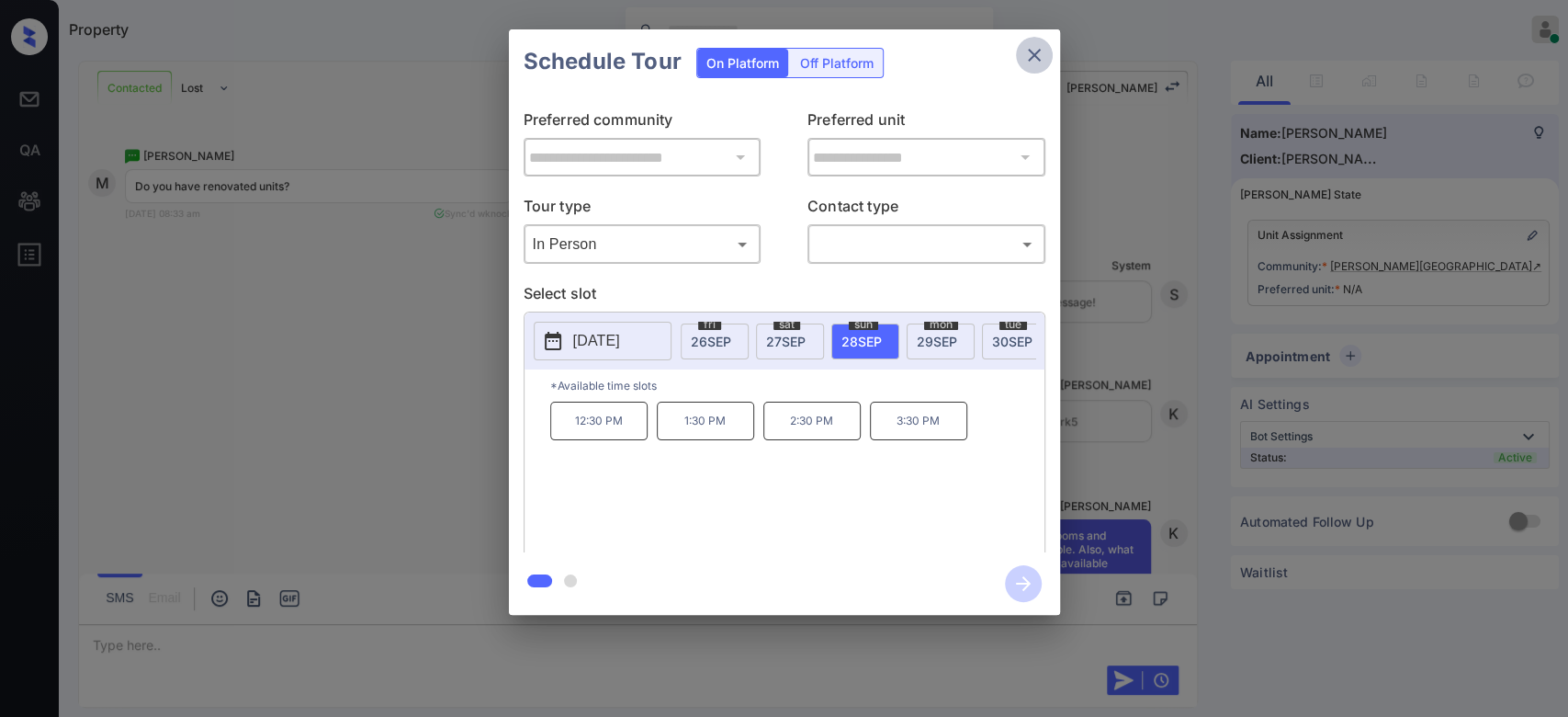
click at [1038, 53] on icon "close" at bounding box center [1034, 54] width 22 height 22
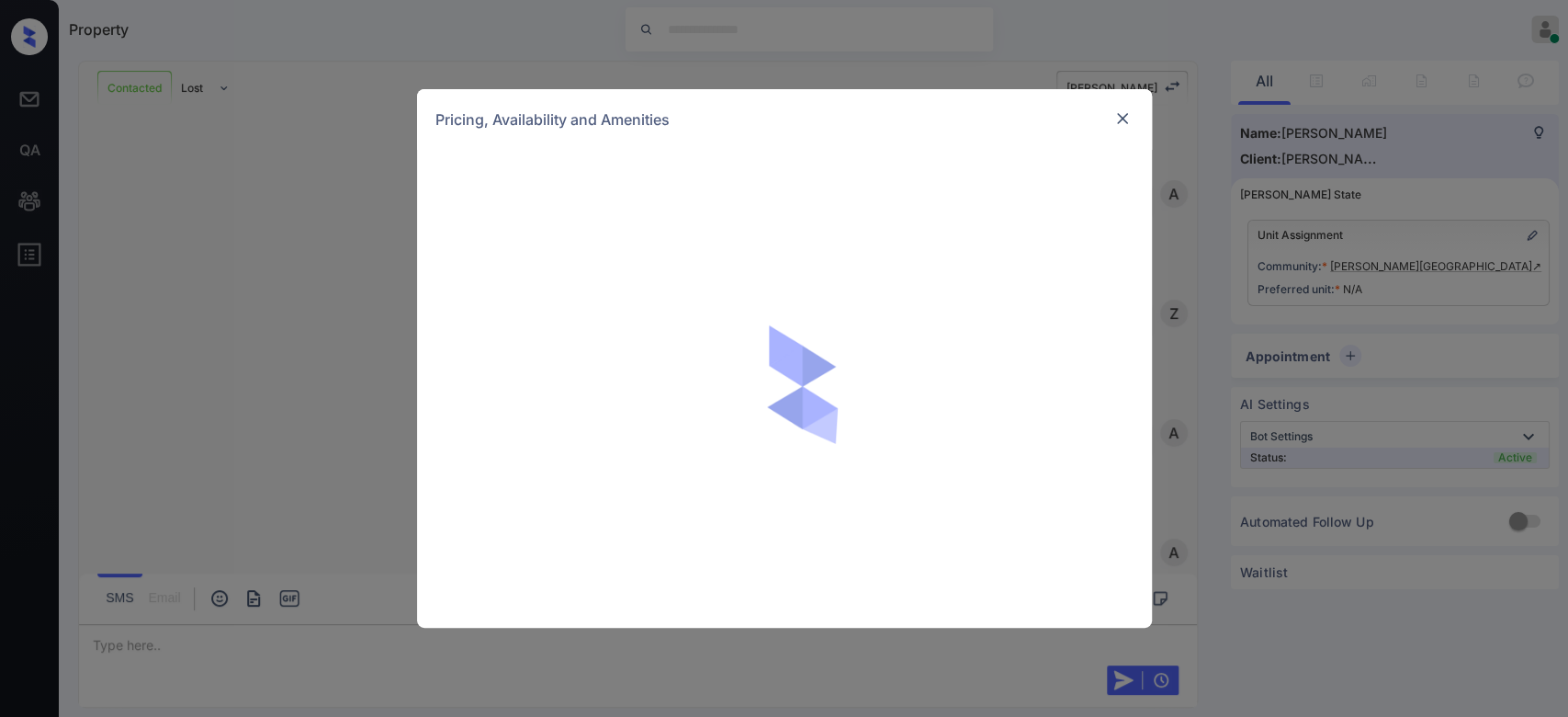
scroll to position [2341, 0]
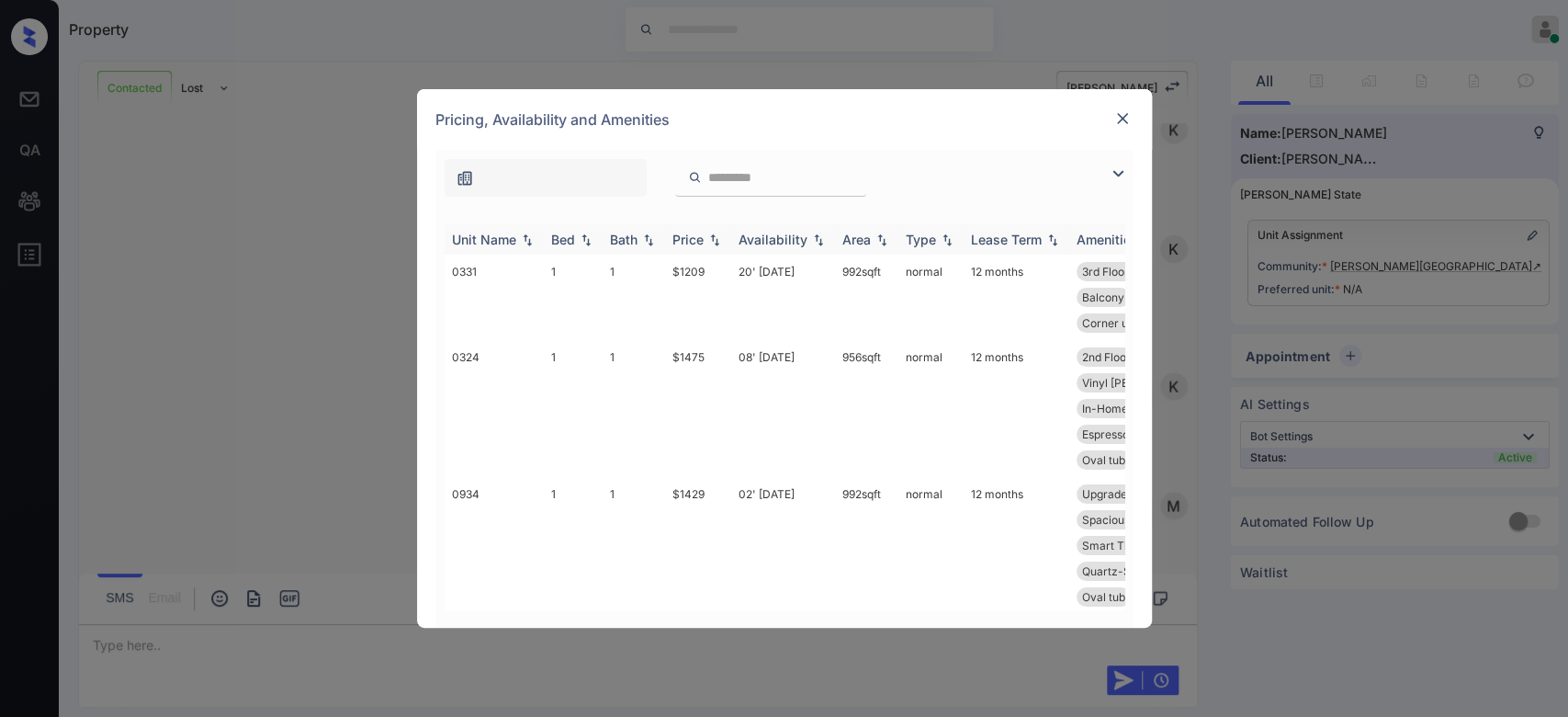
click at [686, 239] on div "Price" at bounding box center [688, 240] width 31 height 15
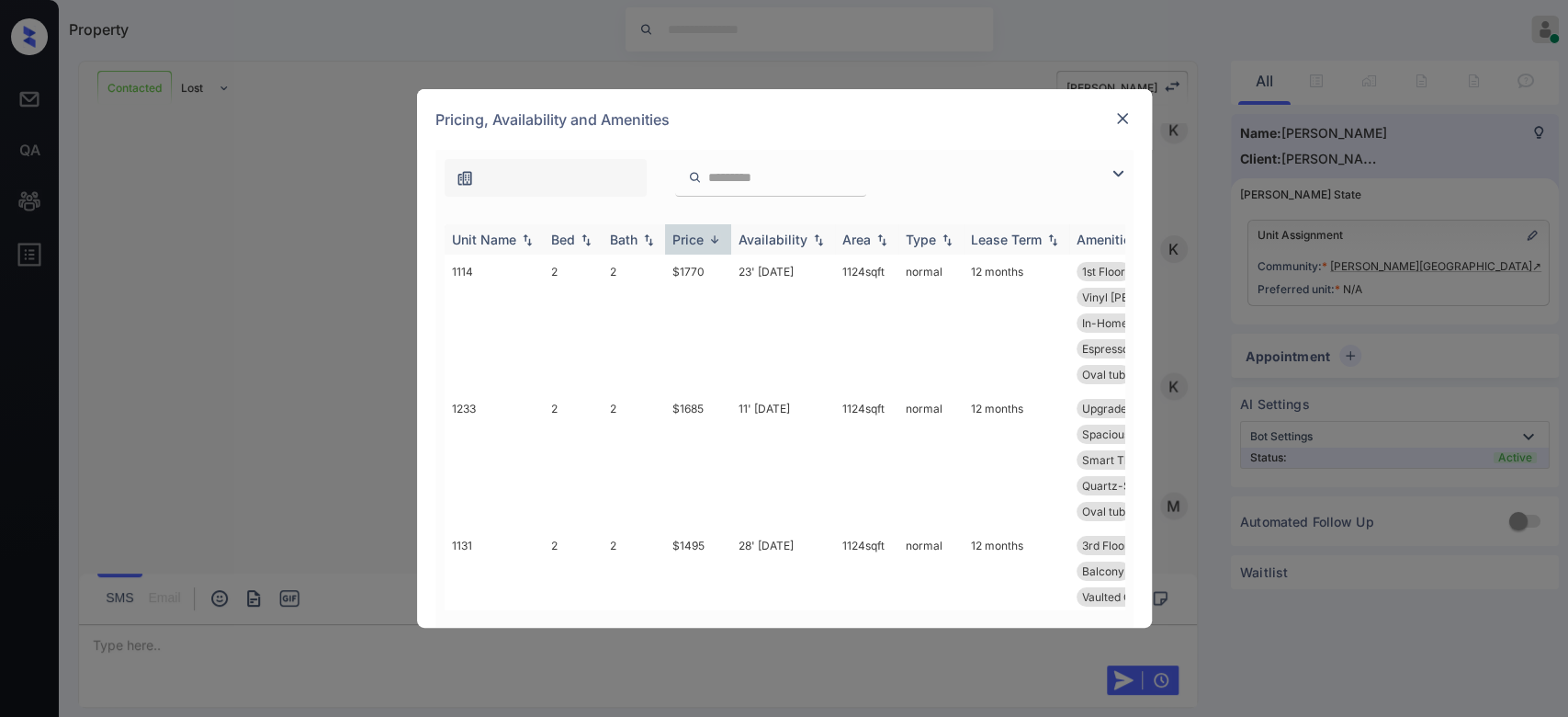
click at [686, 239] on div "Price" at bounding box center [688, 240] width 31 height 15
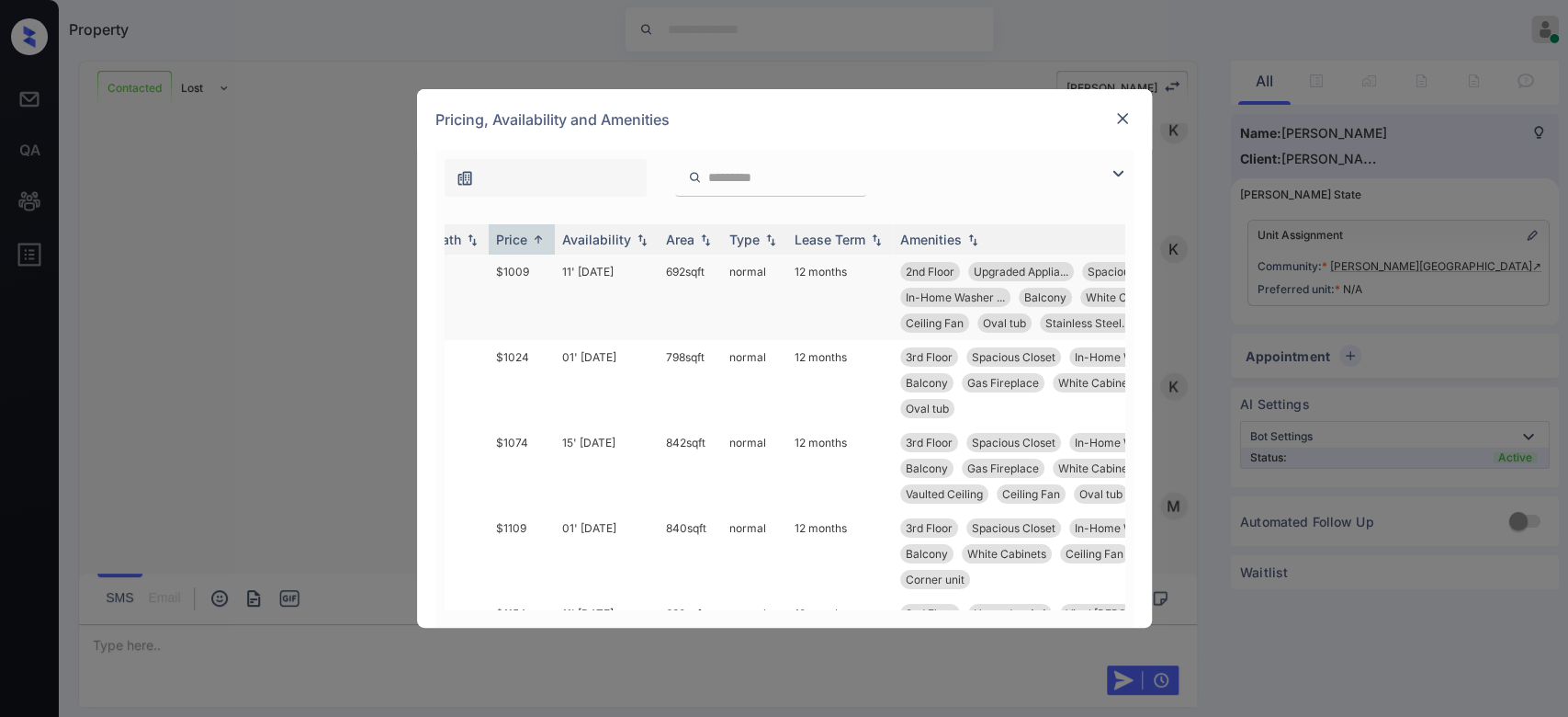
scroll to position [0, 0]
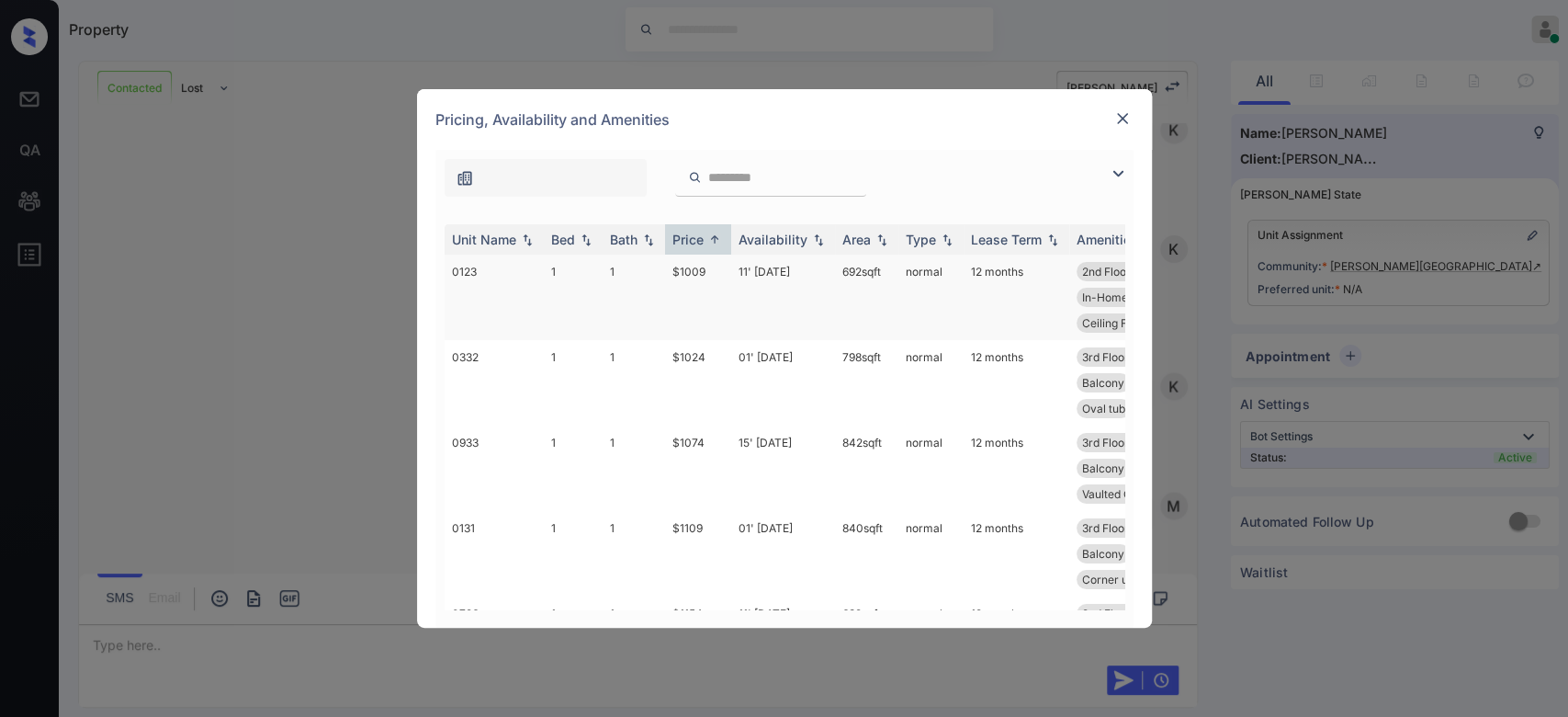
click at [690, 277] on td "$1009" at bounding box center [698, 298] width 67 height 86
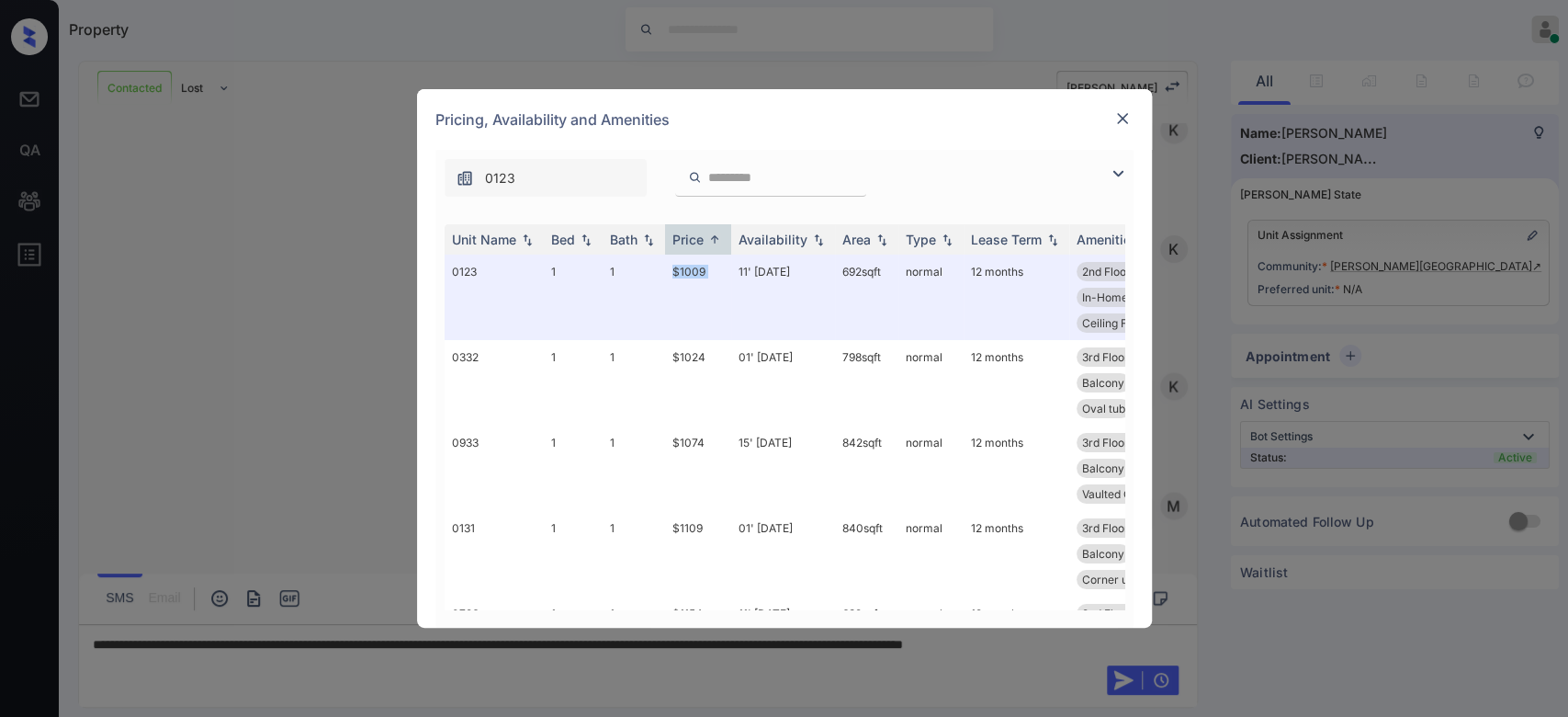
click at [1123, 119] on img at bounding box center [1122, 118] width 18 height 18
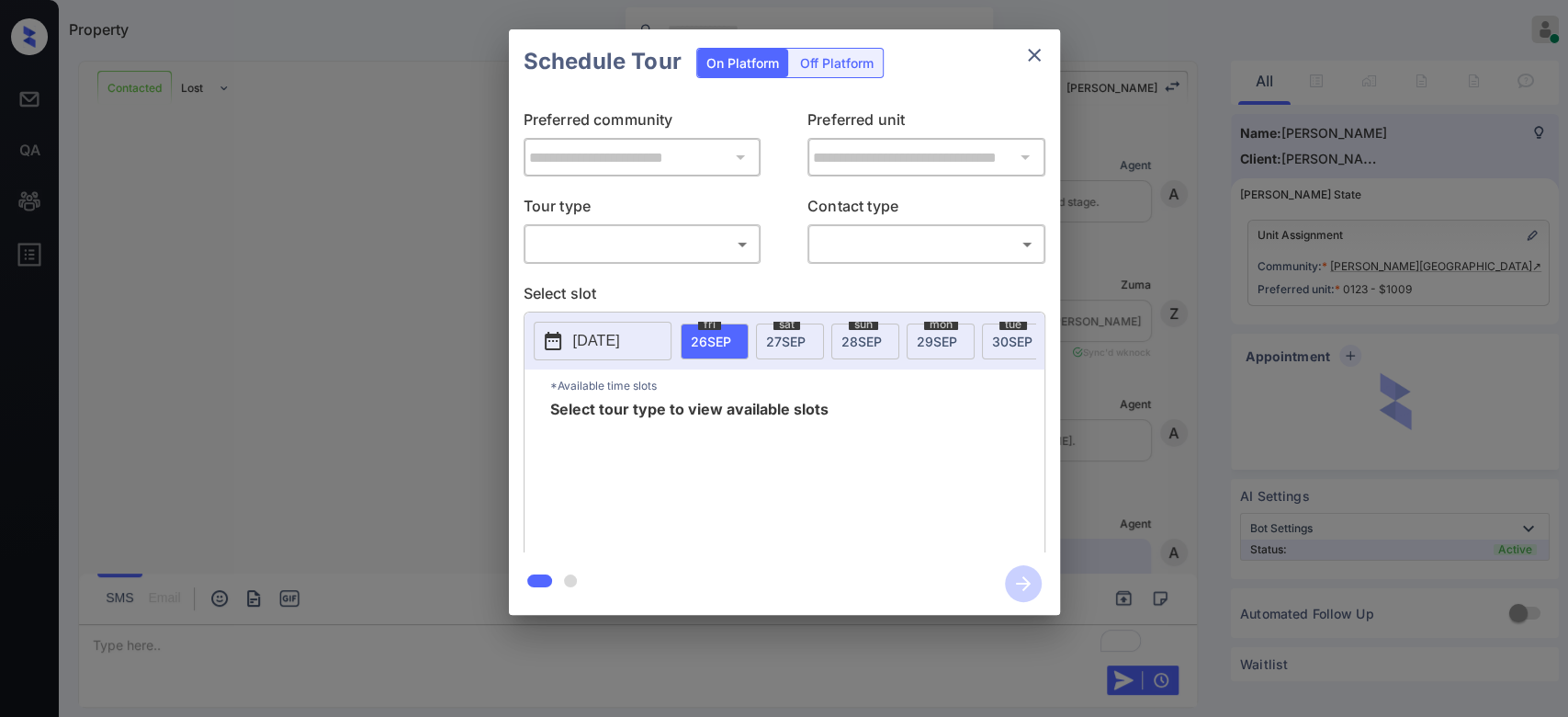
scroll to position [2461, 0]
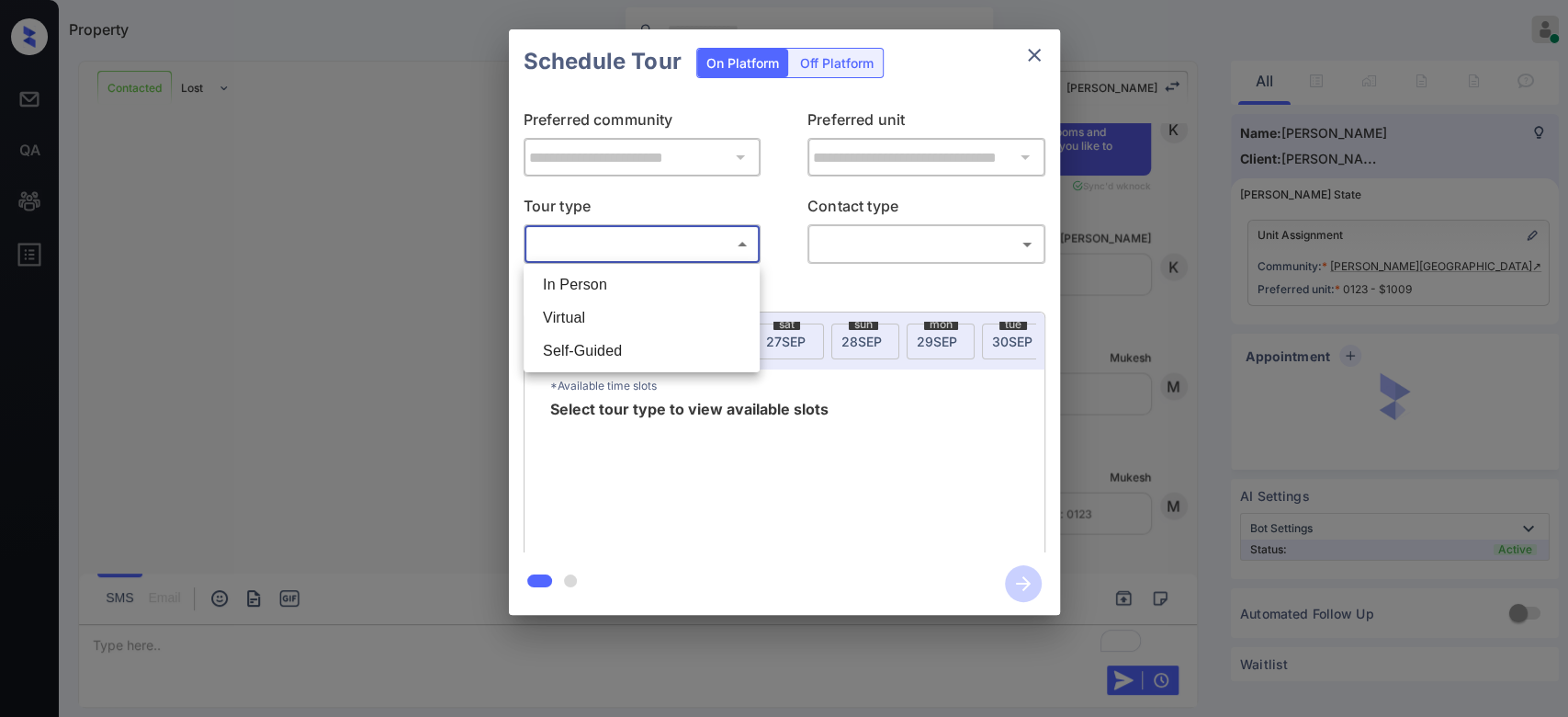
drag, startPoint x: 701, startPoint y: 245, endPoint x: 611, endPoint y: 277, distance: 95.5
click at [611, 277] on body "Property Mukesh Online Set yourself offline Set yourself on break Profile Switc…" at bounding box center [784, 358] width 1568 height 717
click at [611, 277] on li "In Person" at bounding box center [641, 284] width 227 height 33
type input "********"
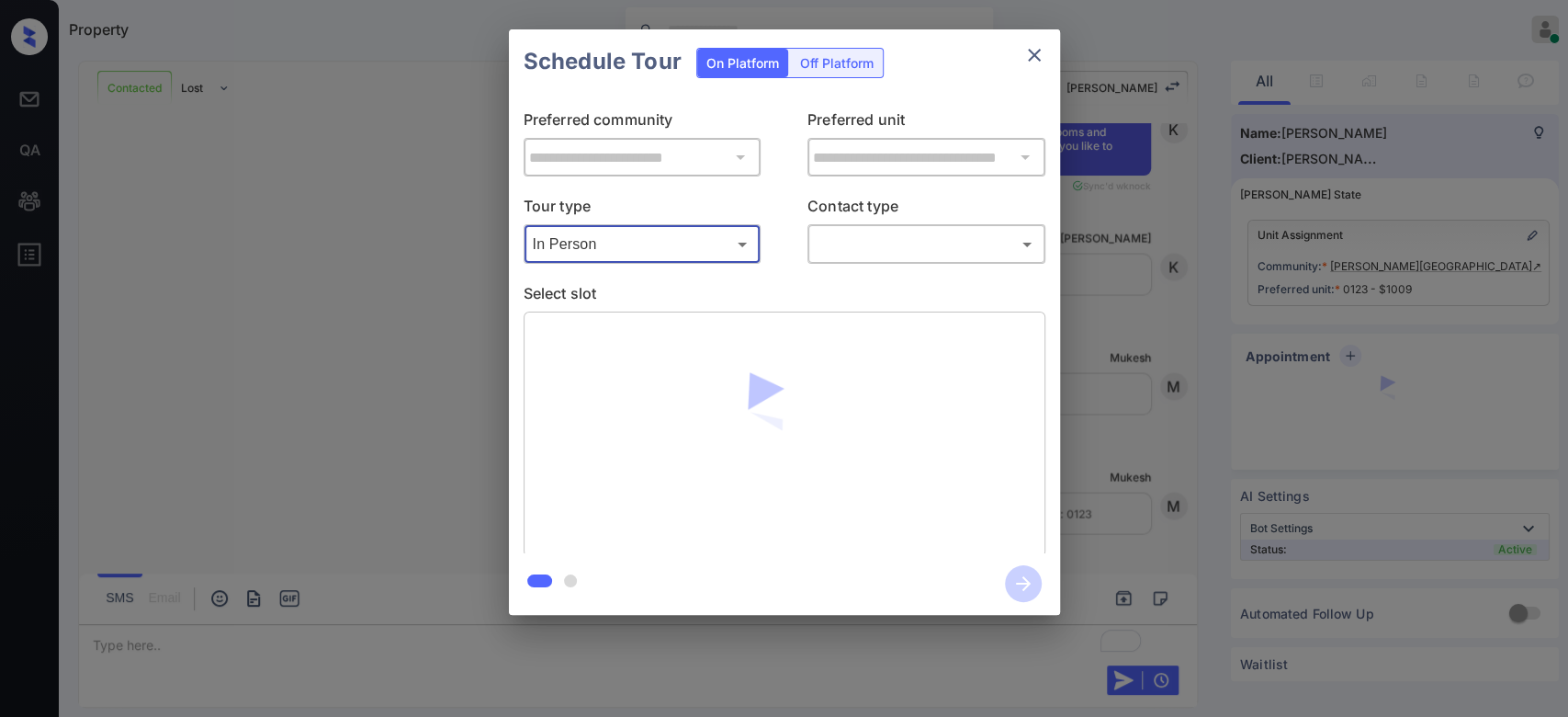
click at [889, 250] on body "Property Mukesh Online Set yourself offline Set yourself on break Profile Switc…" at bounding box center [784, 358] width 1568 height 717
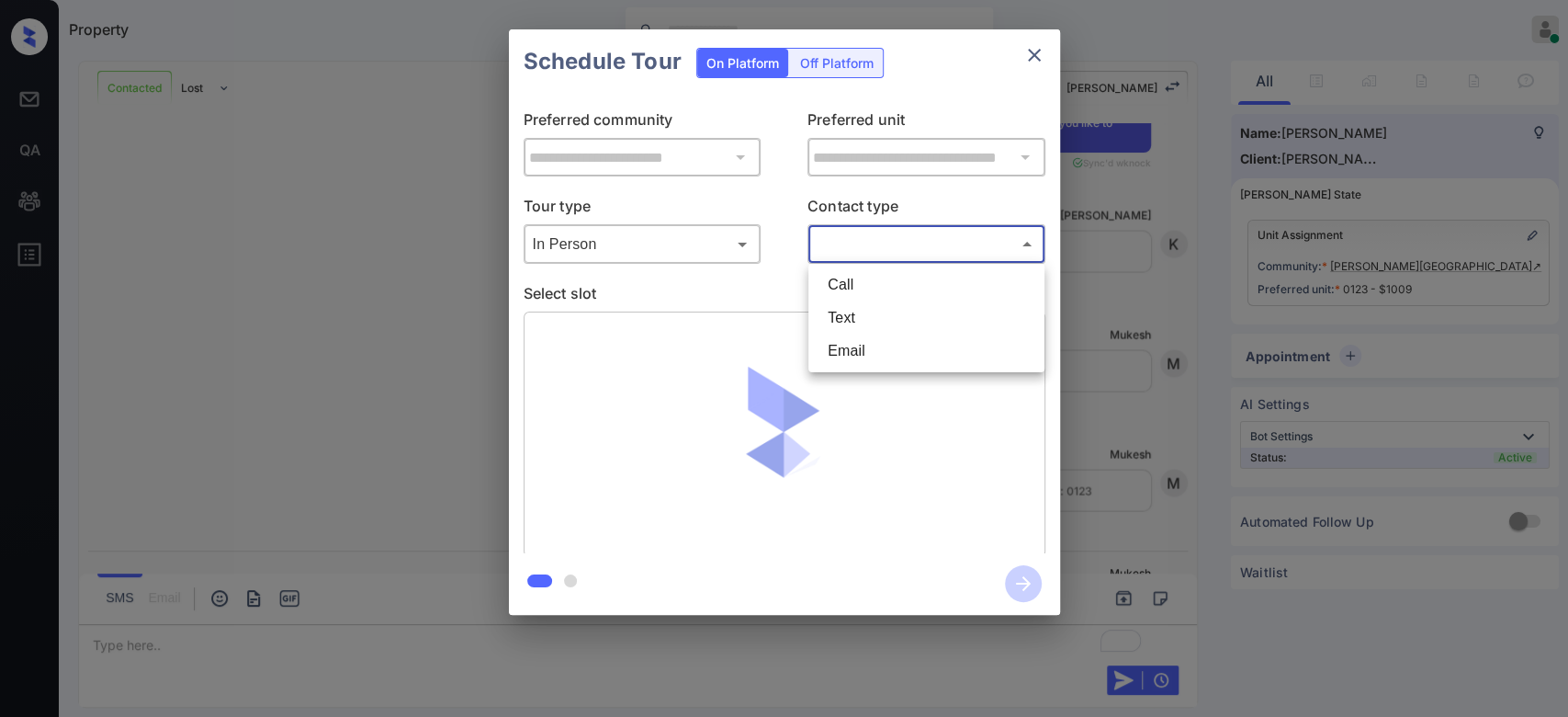
scroll to position [2627, 0]
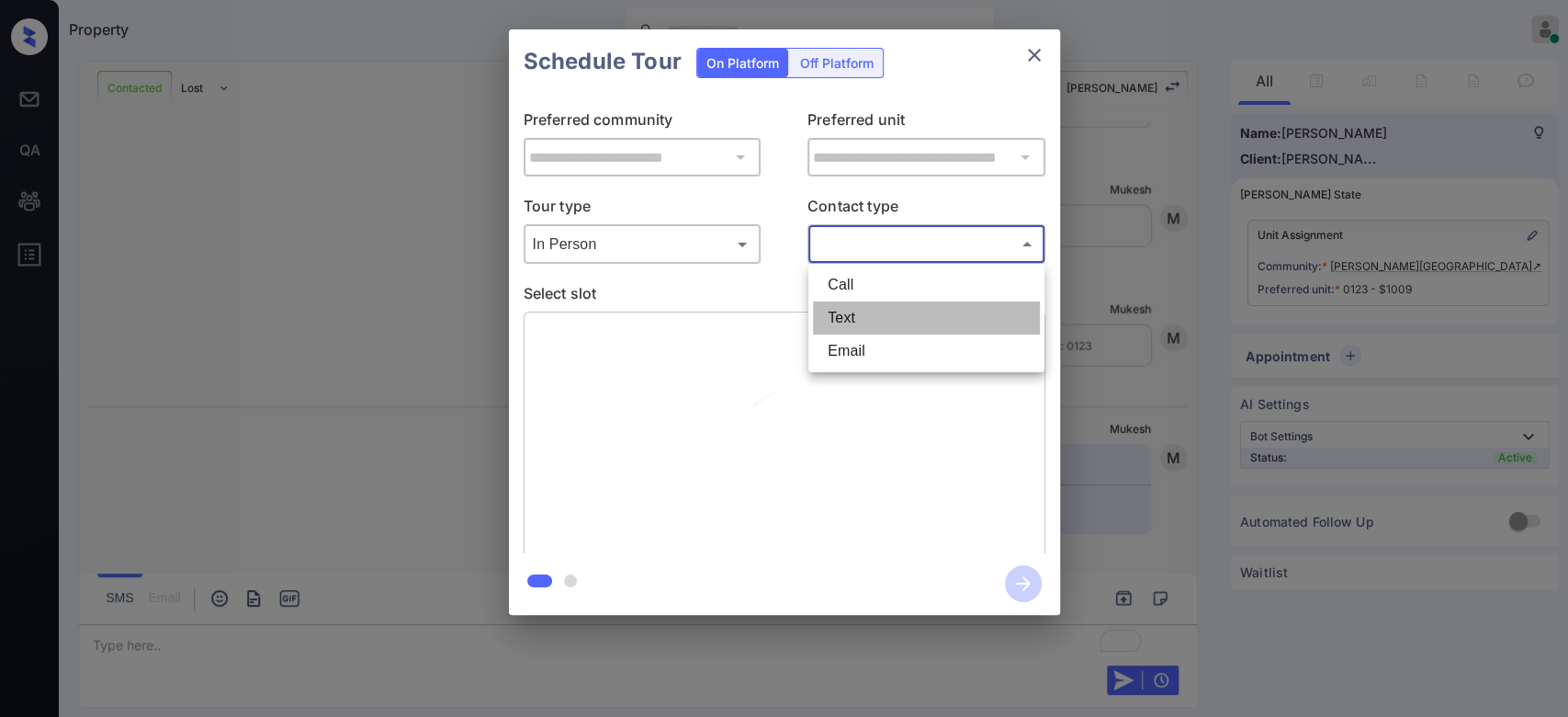
click at [852, 318] on li "Text" at bounding box center [927, 318] width 227 height 33
type input "****"
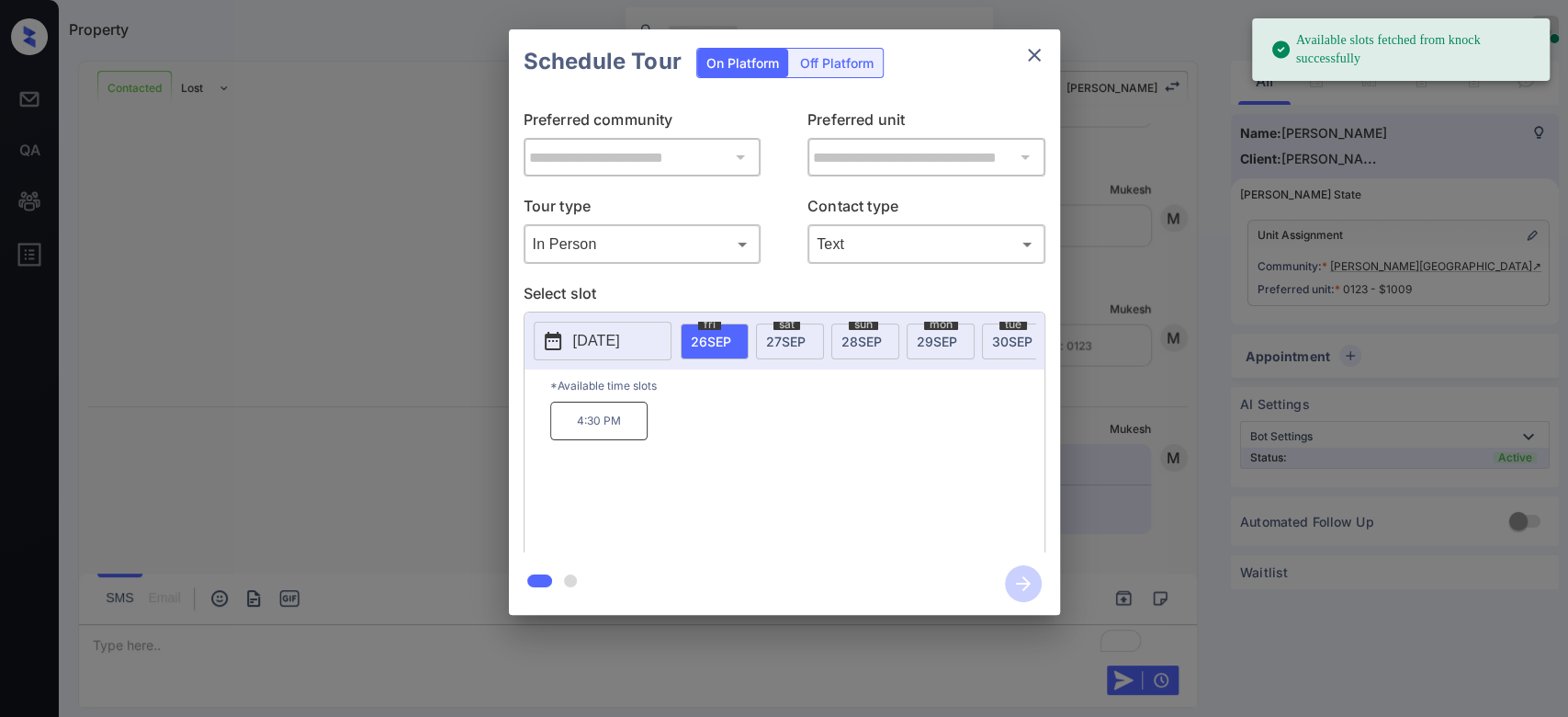
click at [877, 336] on span "[DATE]" at bounding box center [862, 341] width 41 height 15
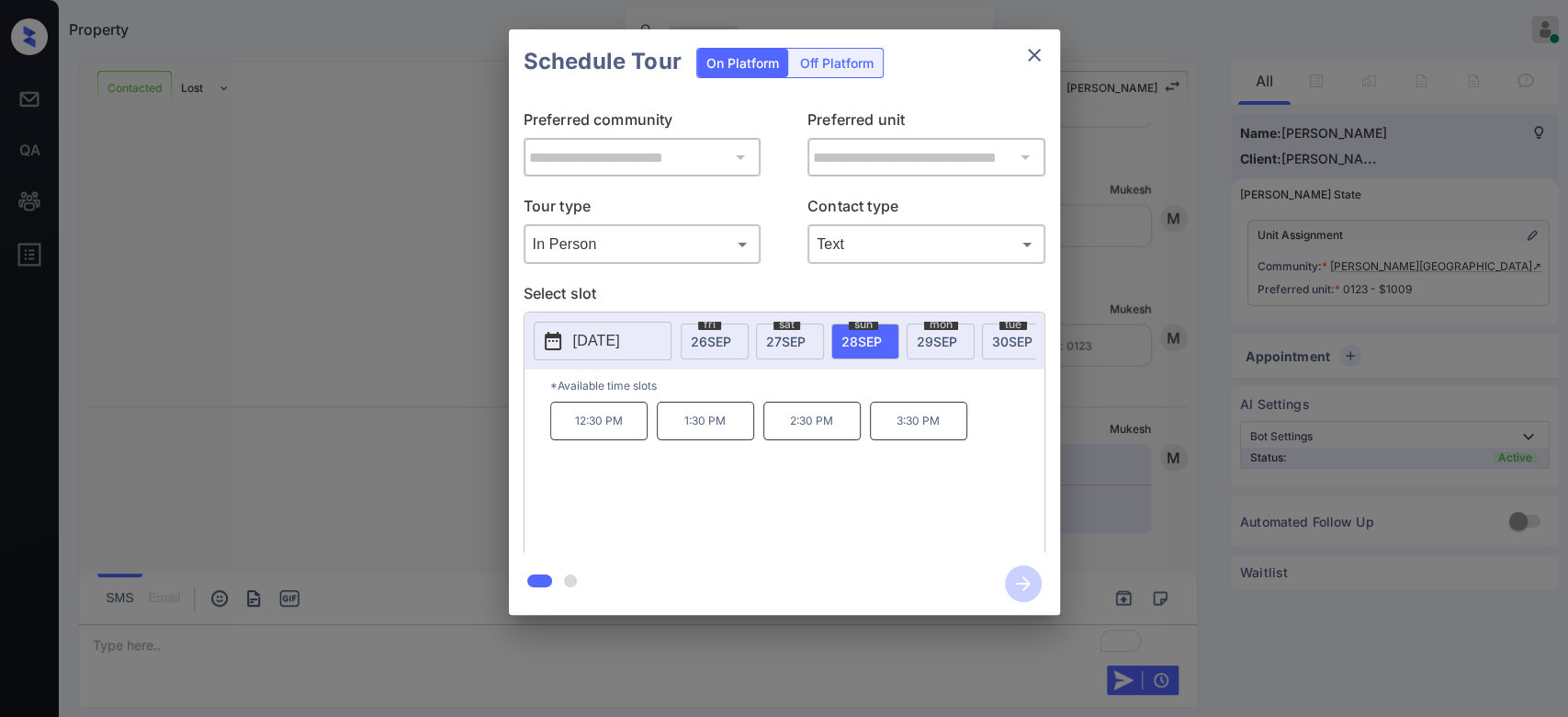
click at [694, 440] on p "1:30 PM" at bounding box center [705, 420] width 97 height 39
click at [1022, 586] on icon "button" at bounding box center [1023, 584] width 37 height 37
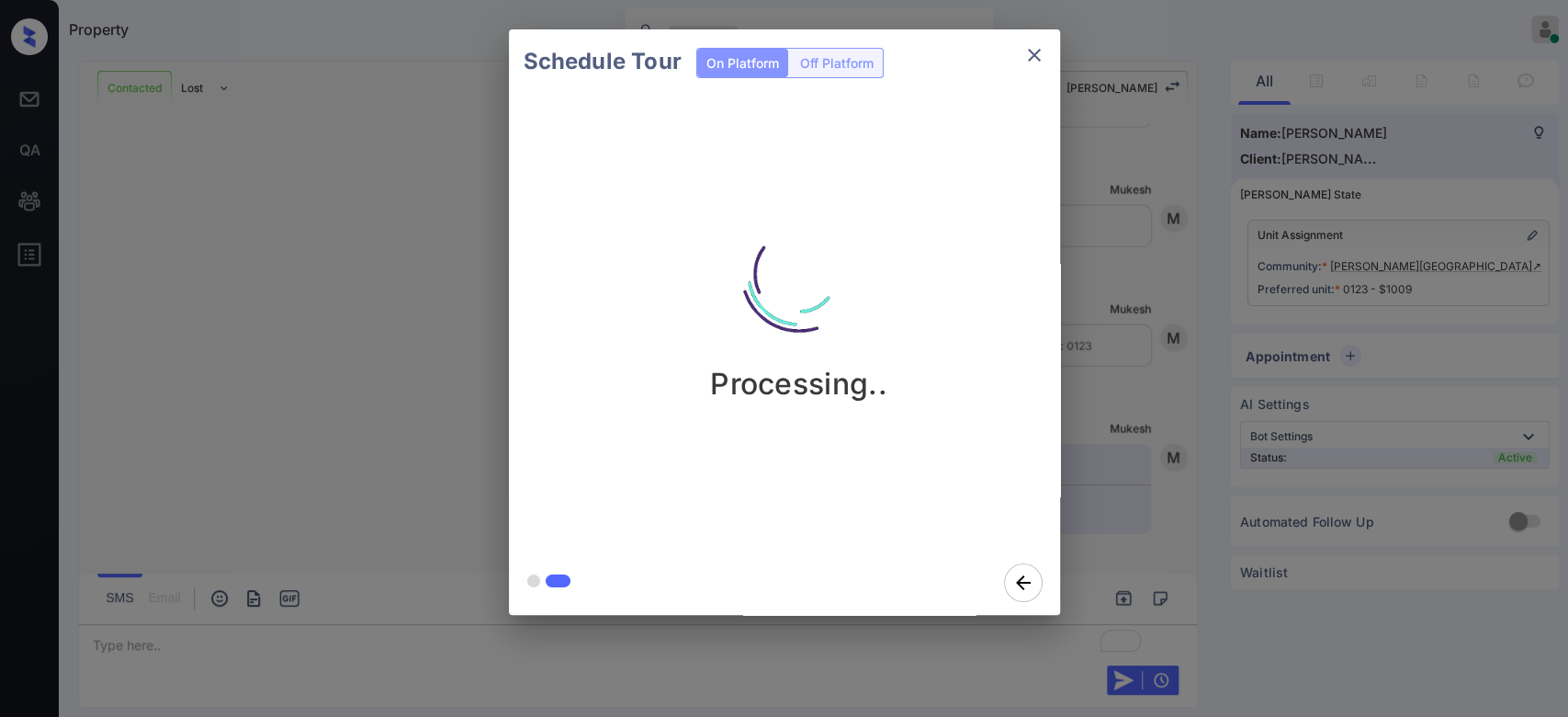
click at [1085, 114] on div "Schedule Tour On Platform Off Platform Processing.." at bounding box center [784, 322] width 1568 height 645
